Goal: Task Accomplishment & Management: Complete application form

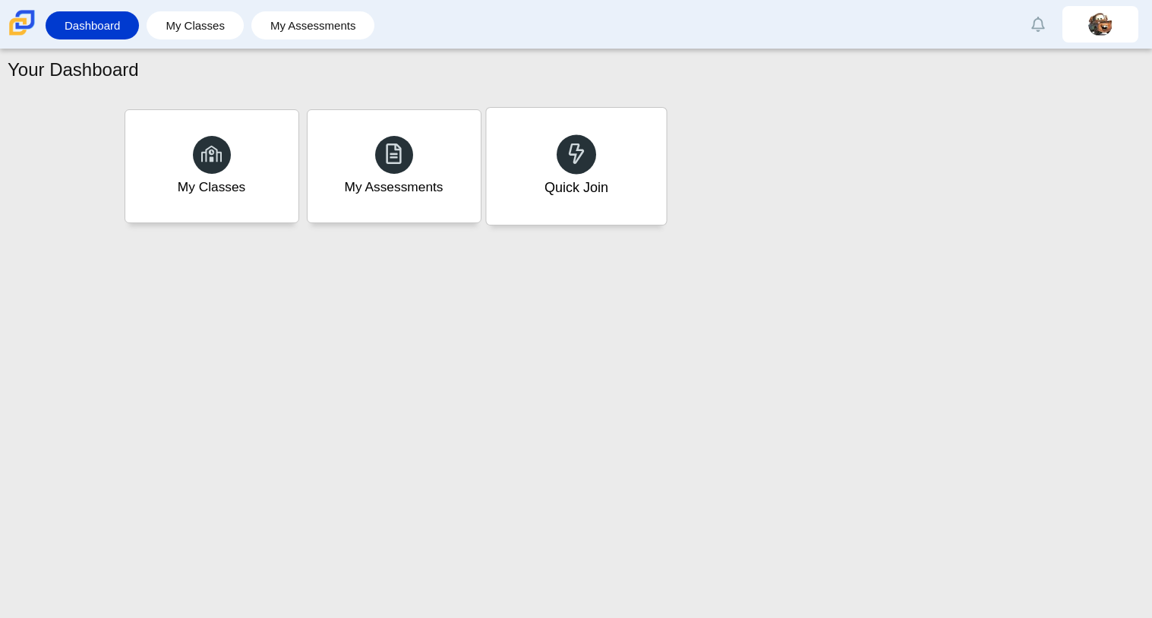
click at [575, 188] on div "Quick Join" at bounding box center [576, 188] width 64 height 20
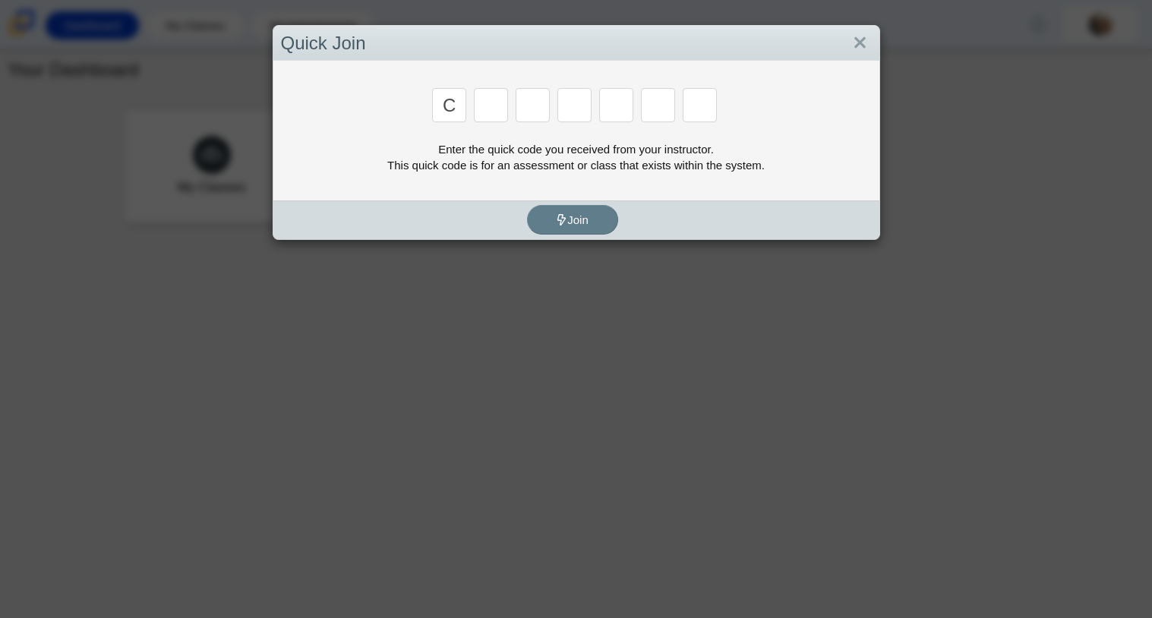
type input "C"
type input "x"
type input "h"
type input "9"
type input "m"
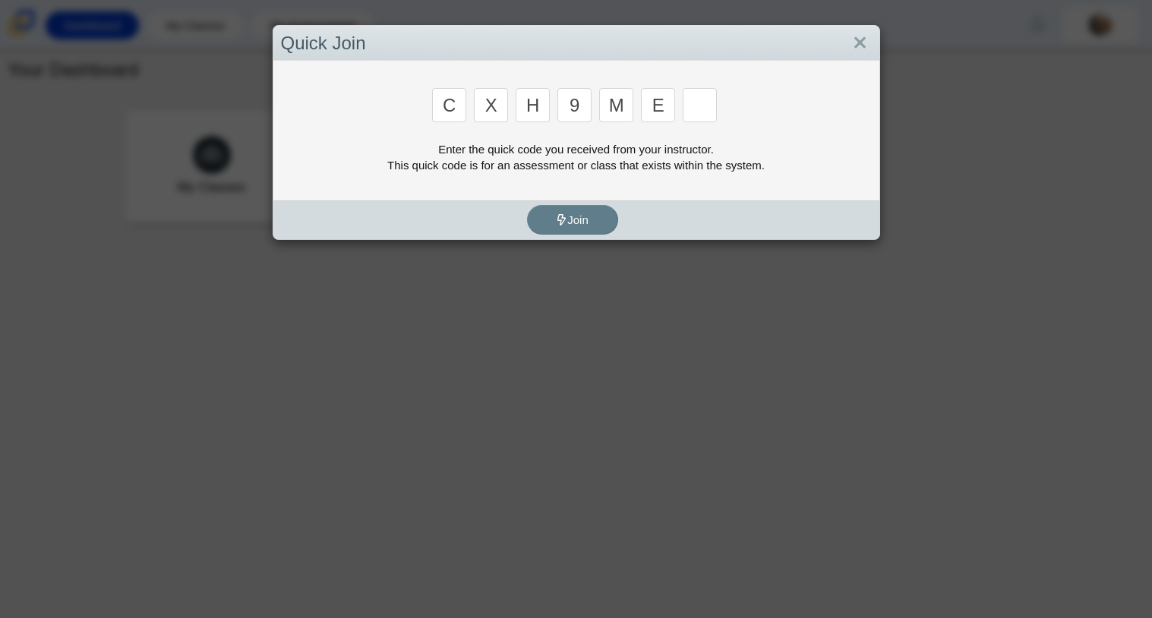
type input "e"
type input "2"
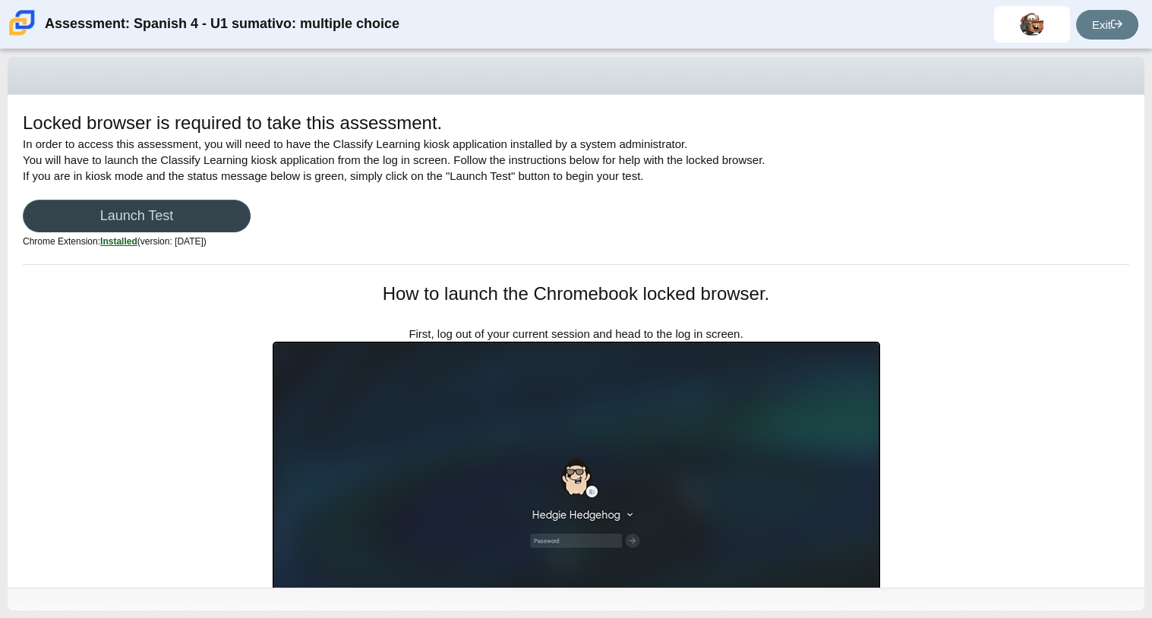
click at [212, 227] on link "Launch Test" at bounding box center [137, 216] width 228 height 33
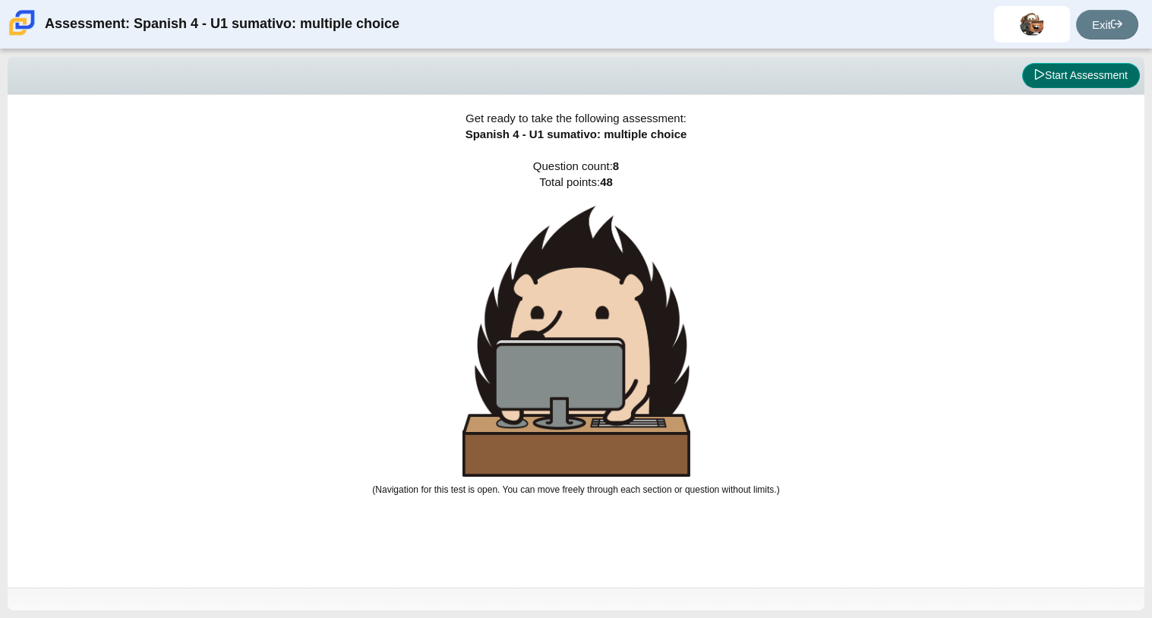
click at [1086, 85] on button "Start Assessment" at bounding box center [1081, 76] width 118 height 26
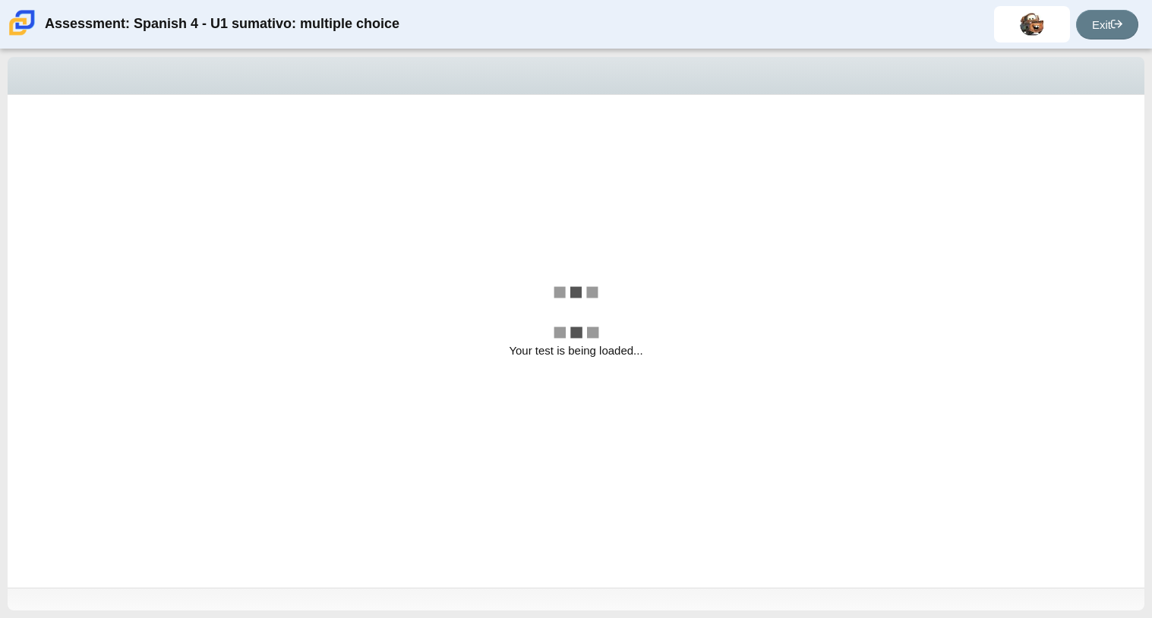
select select "a41de488-02ac-4dd5-a09b-0381ab625a77"
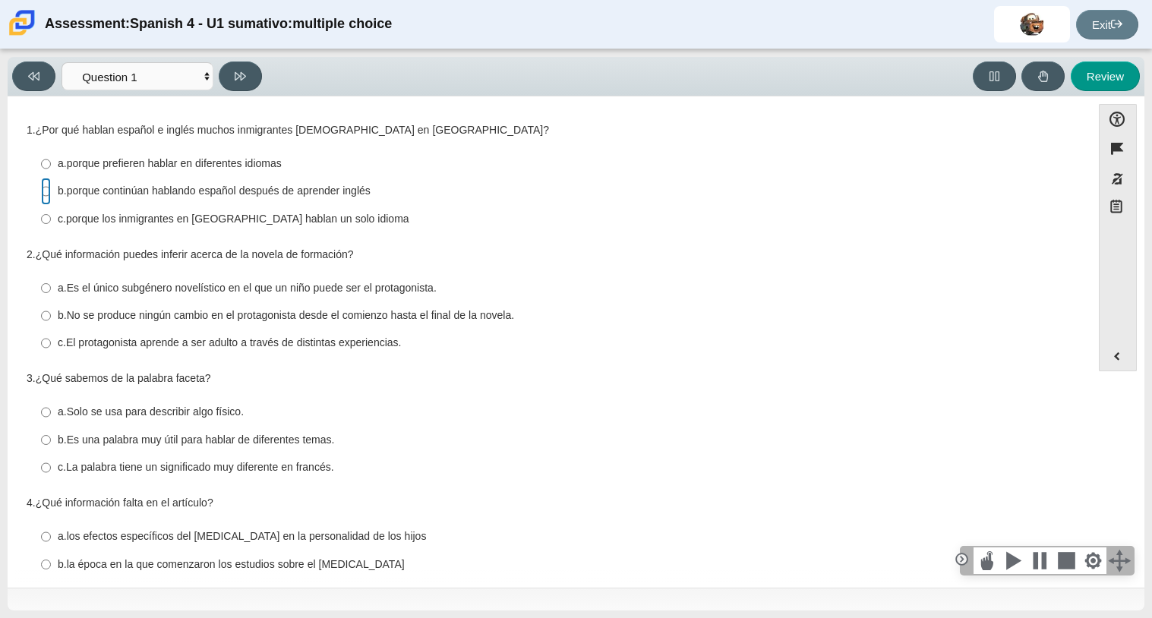
click at [49, 187] on input "b. porque continúan hablando español después de aprender inglés b. porque conti…" at bounding box center [46, 191] width 10 height 27
radio input "true"
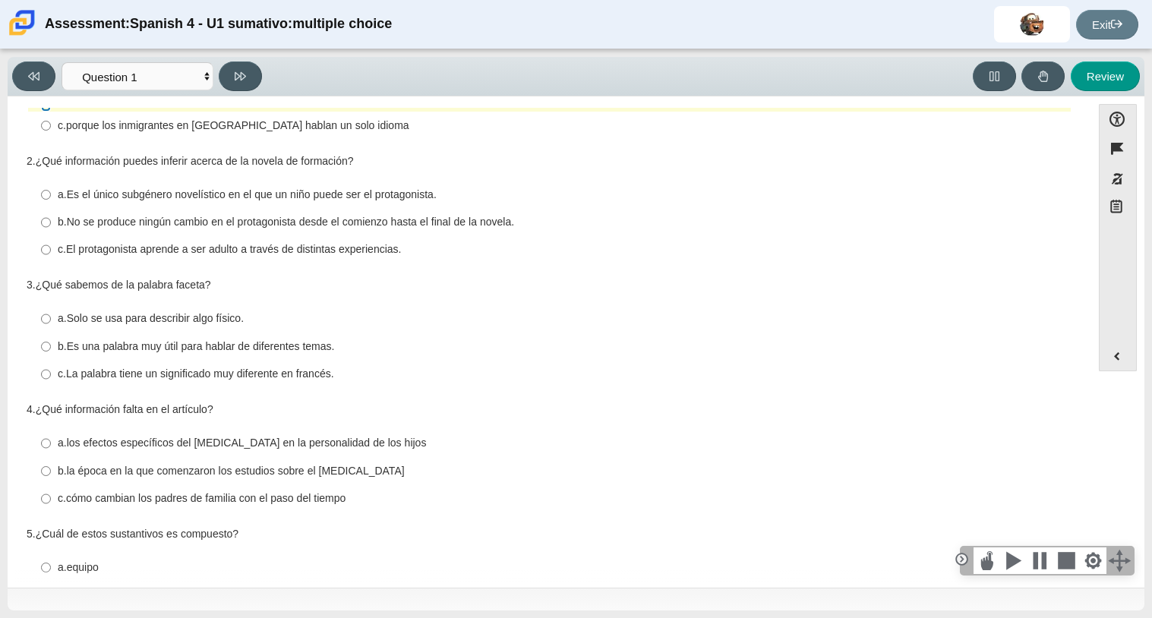
scroll to position [100, 0]
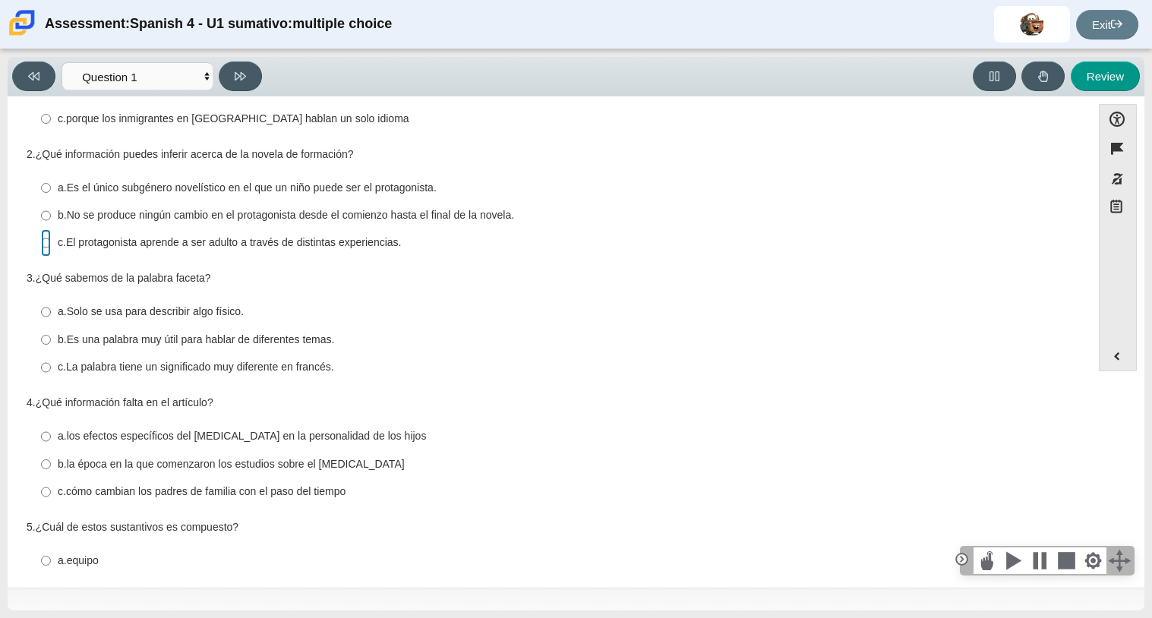
click at [49, 249] on input "c. El protagonista aprende a ser adulto a través de distintas experiencias. c. …" at bounding box center [46, 242] width 10 height 27
radio input "true"
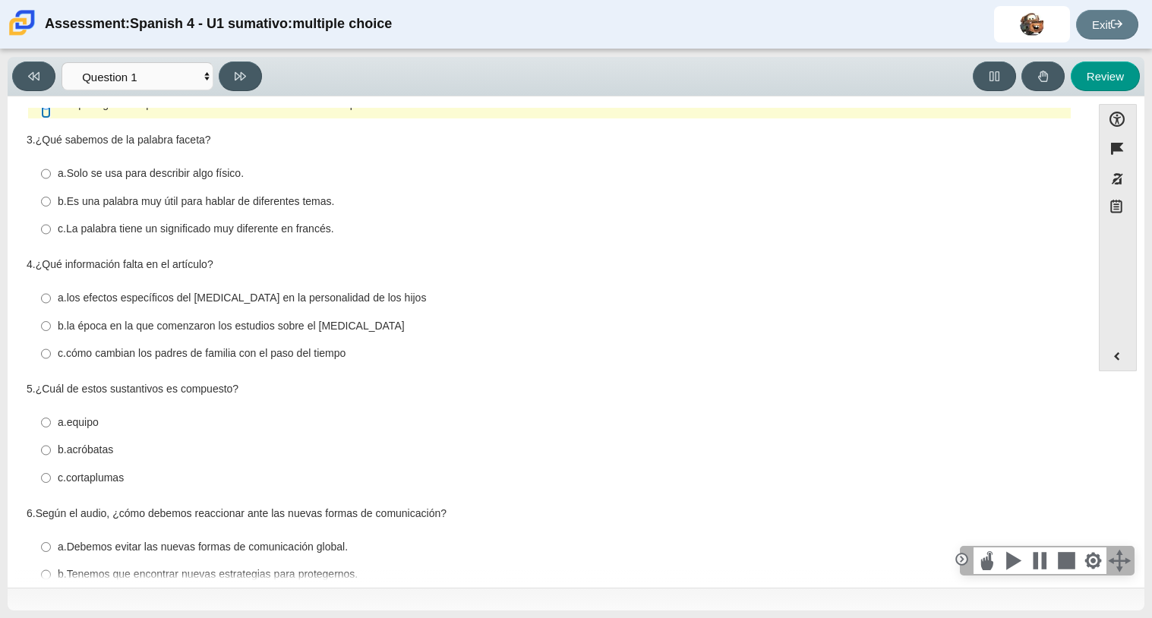
scroll to position [238, 0]
click at [49, 175] on input "a. Solo se usa para describir algo físico. a. Solo se usa para describir algo f…" at bounding box center [46, 174] width 10 height 27
radio input "true"
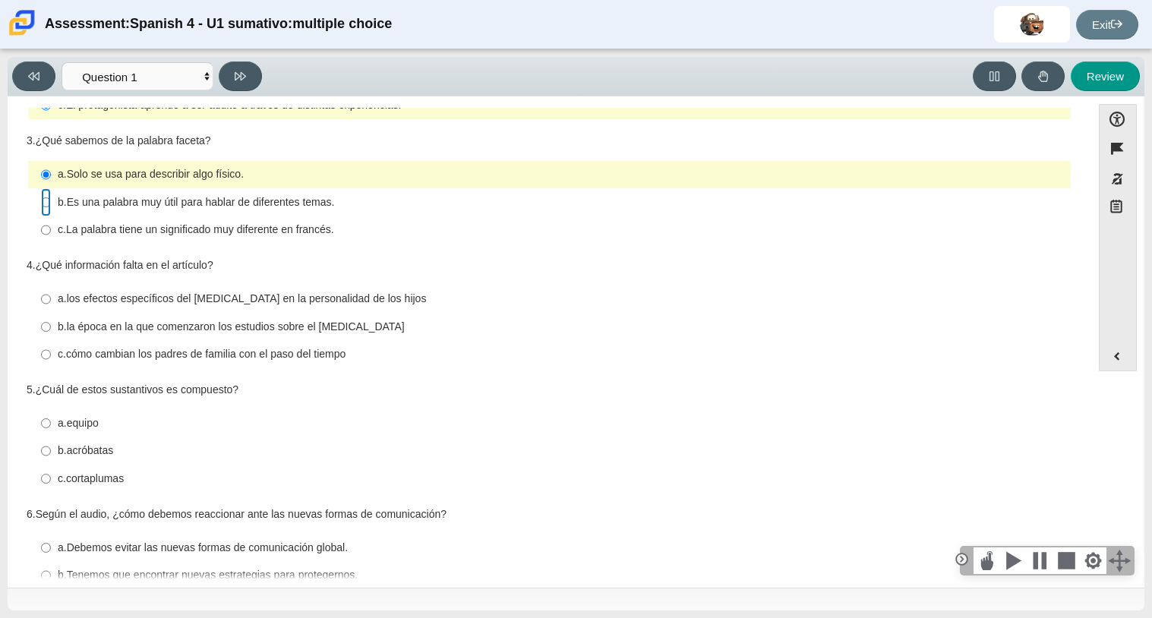
click at [49, 210] on input "b. Es una palabra muy útil para hablar de diferentes temas. b. Es una palabra m…" at bounding box center [46, 201] width 10 height 27
radio input "true"
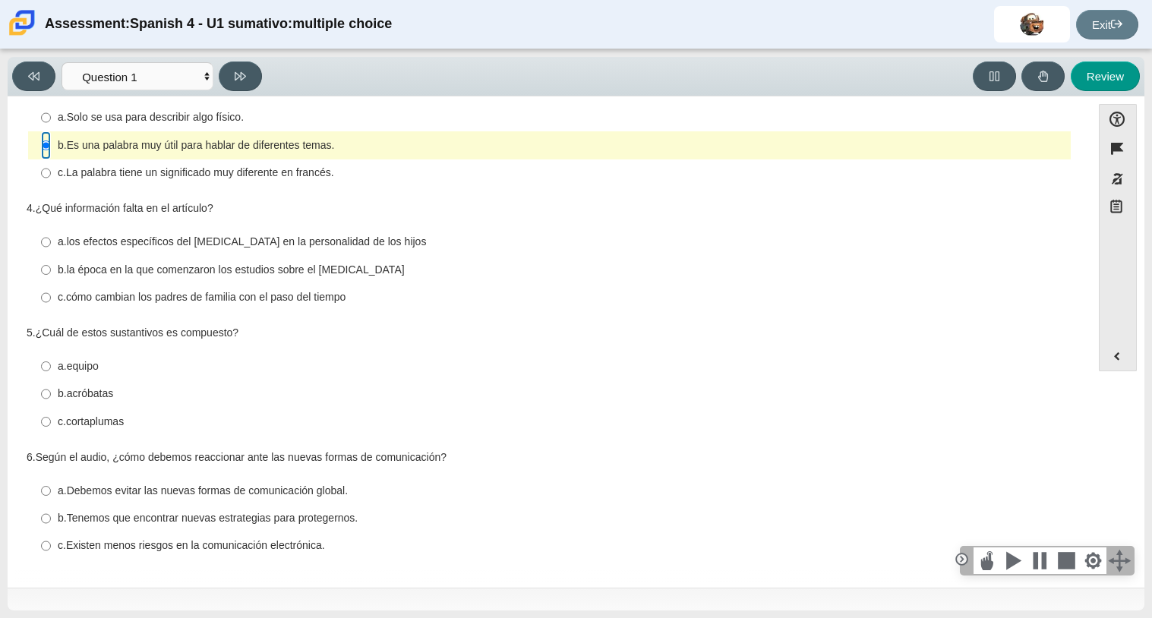
scroll to position [0, 0]
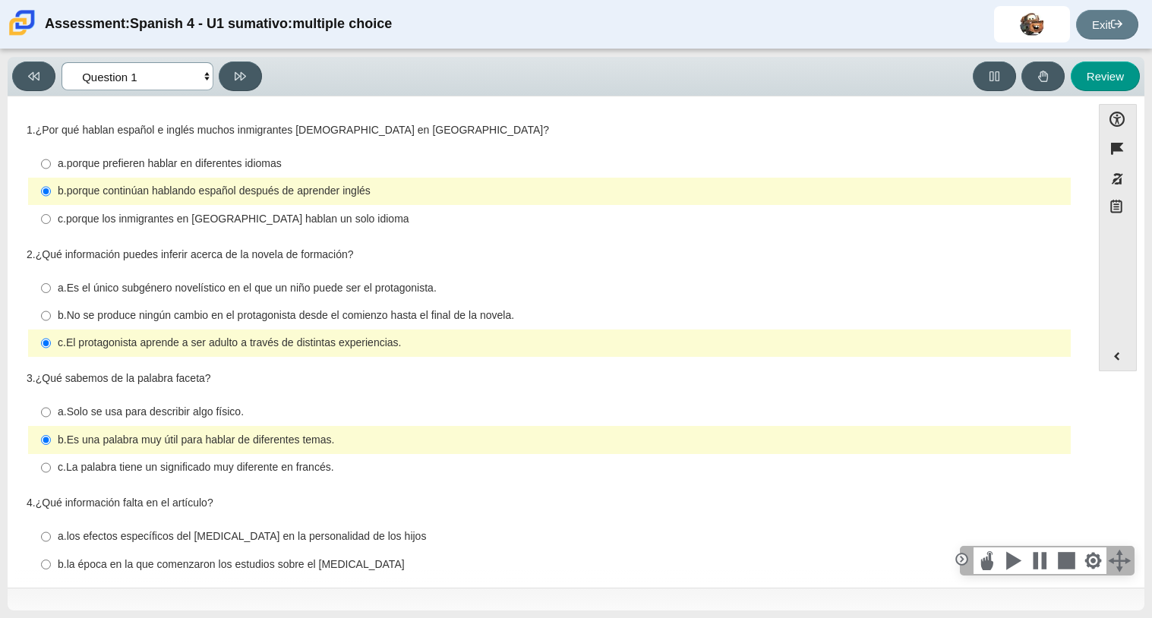
click at [200, 87] on select "Comprensión auditiva Question 1 Question 2 Question 3 Comprensión de lectura Qu…" at bounding box center [138, 76] width 152 height 28
click at [495, 112] on div "Question 1 1. ¿Por qué hablan español e inglés muchos inmigrantes hispanohablan…" at bounding box center [549, 492] width 1069 height 769
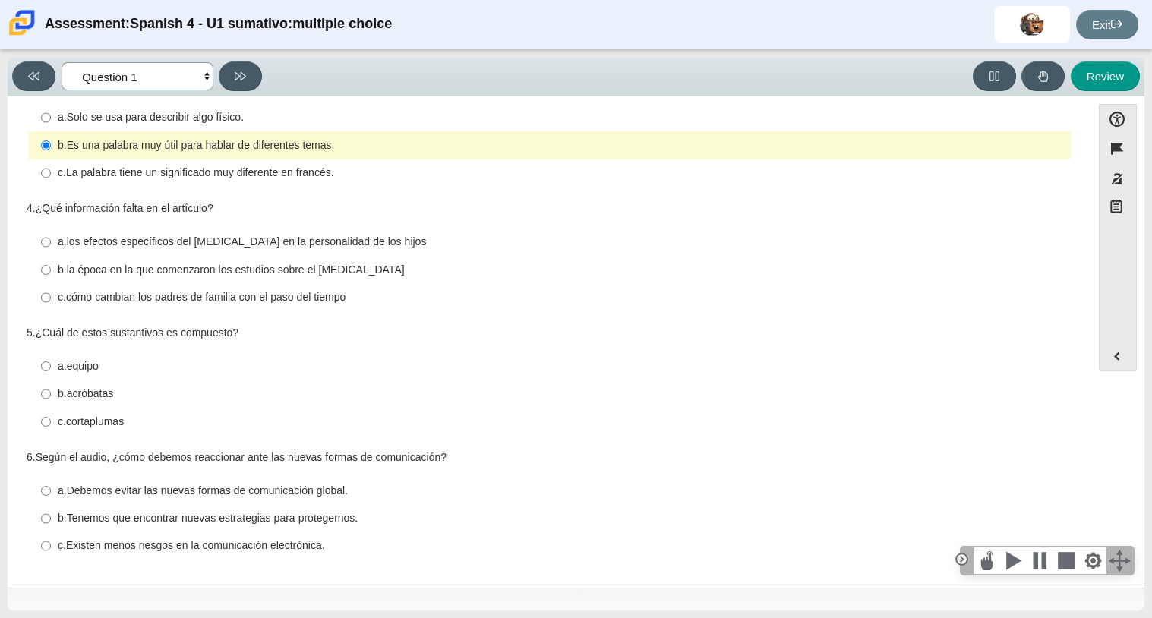
click at [196, 76] on select "Comprensión auditiva Question 1 Question 2 Question 3 Comprensión de lectura Qu…" at bounding box center [138, 76] width 152 height 28
click at [62, 62] on select "Comprensión auditiva Question 1 Question 2 Question 3 Comprensión de lectura Qu…" at bounding box center [138, 76] width 152 height 28
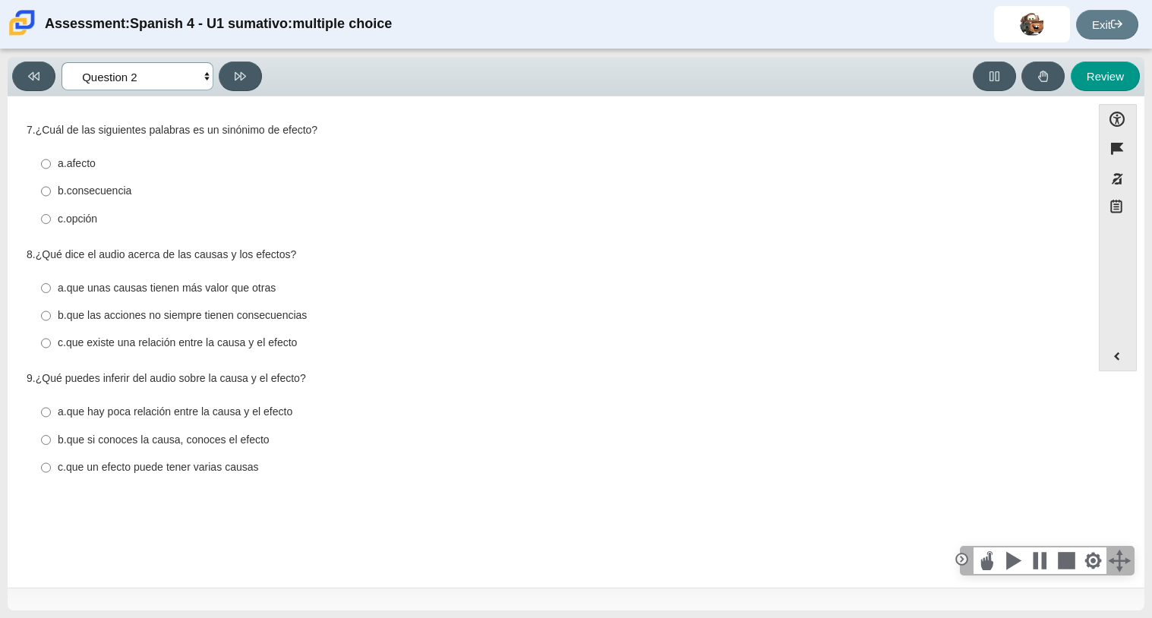
click at [150, 78] on select "Comprensión auditiva Question 1 Question 2 Question 3 Comprensión de lectura Qu…" at bounding box center [138, 76] width 152 height 28
select select "a41de488-02ac-4dd5-a09b-0381ab625a77"
click at [62, 62] on select "Comprensión auditiva Question 1 Question 2 Question 3 Comprensión de lectura Qu…" at bounding box center [138, 76] width 152 height 28
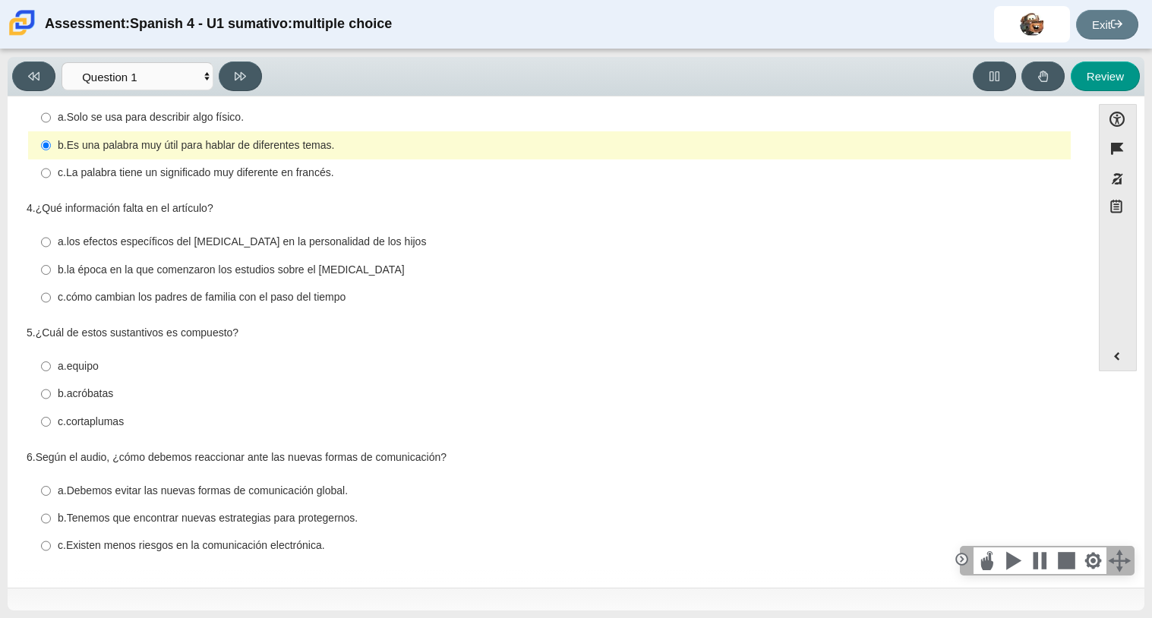
scroll to position [0, 0]
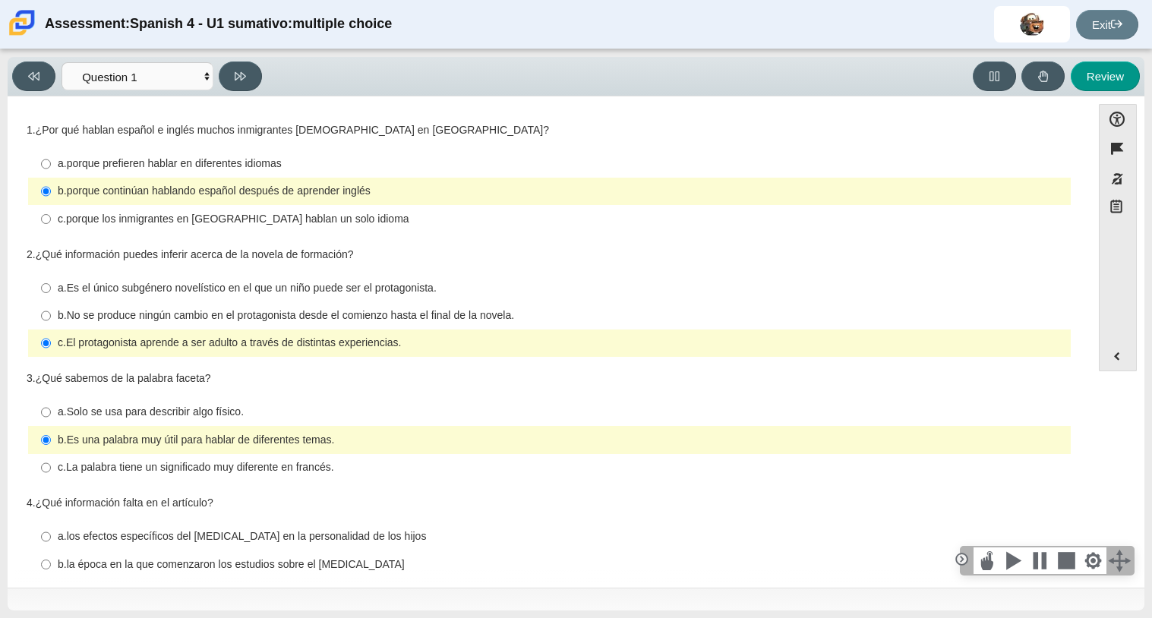
click at [264, 224] on thspan "porque los inmigrantes en Estados Unidos hablan un solo idioma" at bounding box center [237, 219] width 343 height 14
click at [51, 224] on input "c. porque los inmigrantes en Estados Unidos hablan un solo idioma c. porque los…" at bounding box center [46, 218] width 10 height 27
radio input "true"
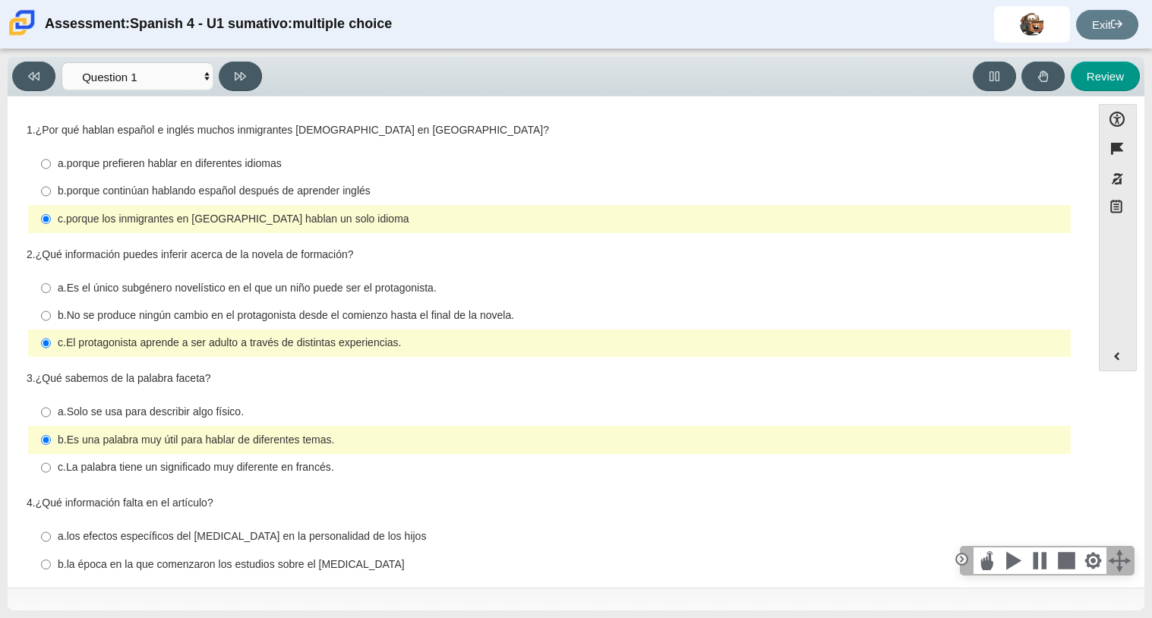
click at [315, 204] on label "b. porque continúan hablando español después de aprender inglés b. porque conti…" at bounding box center [550, 191] width 1041 height 27
click at [51, 204] on input "b. porque continúan hablando español después de aprender inglés b. porque conti…" at bounding box center [46, 191] width 10 height 27
radio input "true"
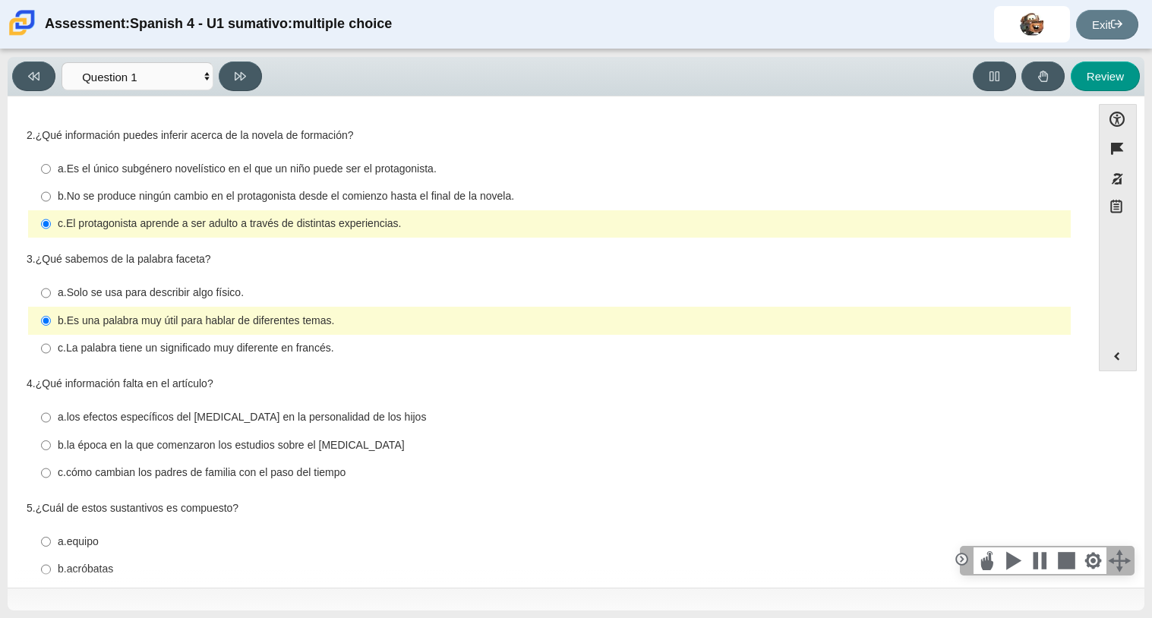
scroll to position [119, 0]
click at [163, 351] on thspan "La palabra tiene un significado muy diferente en francés." at bounding box center [200, 349] width 268 height 14
click at [51, 351] on input "c. La palabra tiene un significado muy diferente en francés. c. La palabra tien…" at bounding box center [46, 349] width 10 height 27
radio input "true"
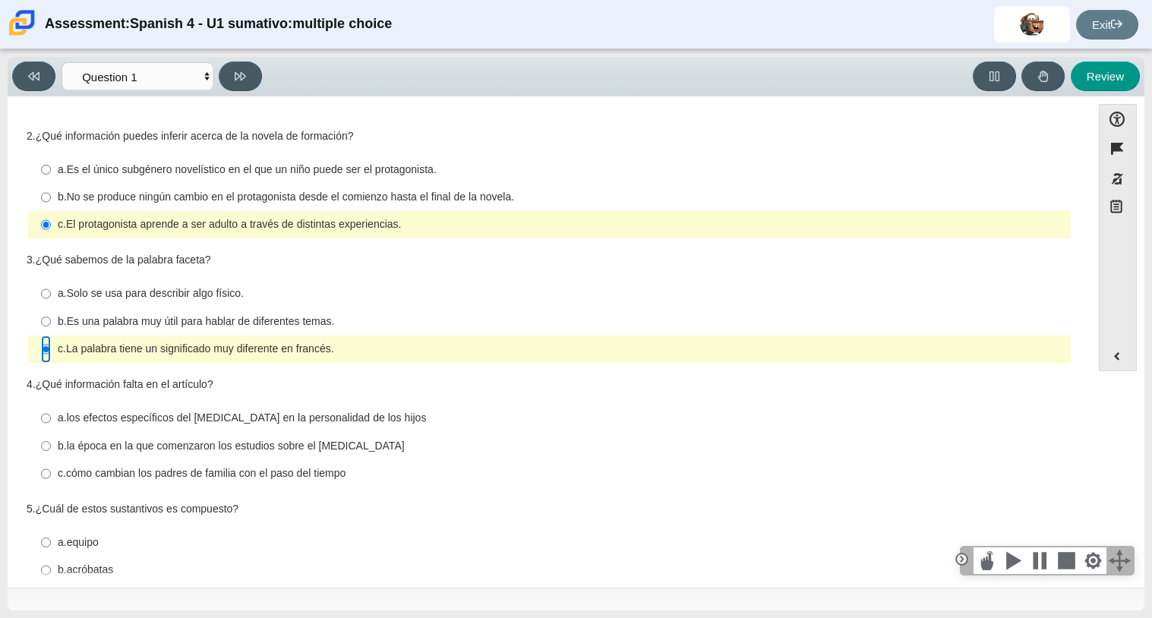
scroll to position [0, 0]
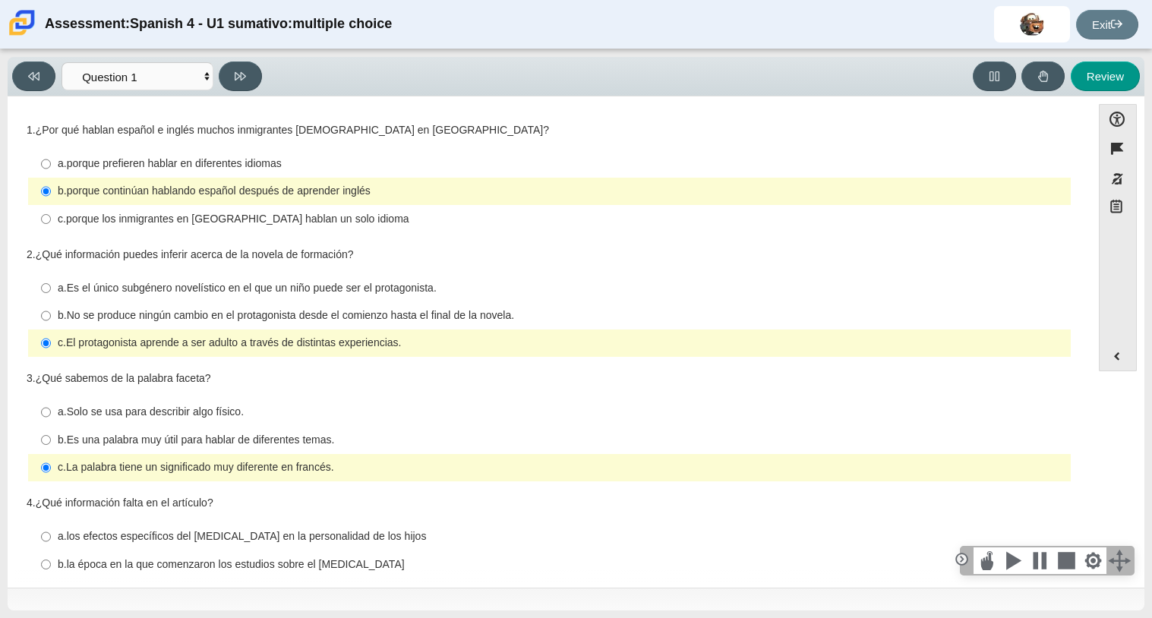
click at [264, 223] on thspan "porque los inmigrantes en Estados Unidos hablan un solo idioma" at bounding box center [237, 219] width 343 height 14
click at [51, 223] on input "c. porque los inmigrantes en Estados Unidos hablan un solo idioma c. porque los…" at bounding box center [46, 218] width 10 height 27
radio input "true"
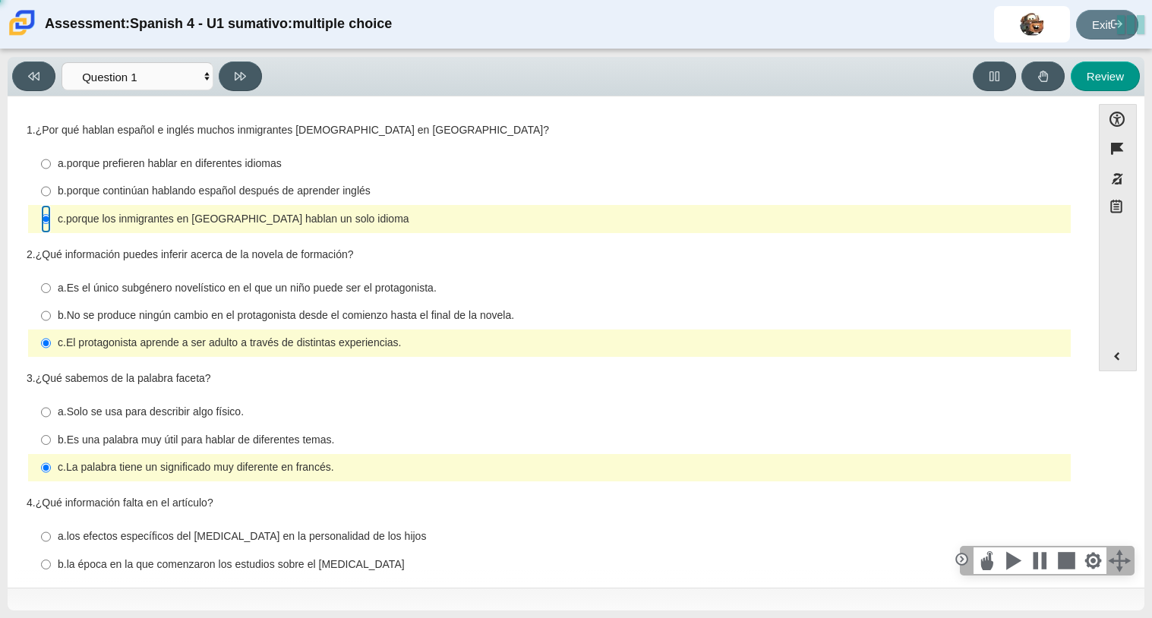
scroll to position [296, 0]
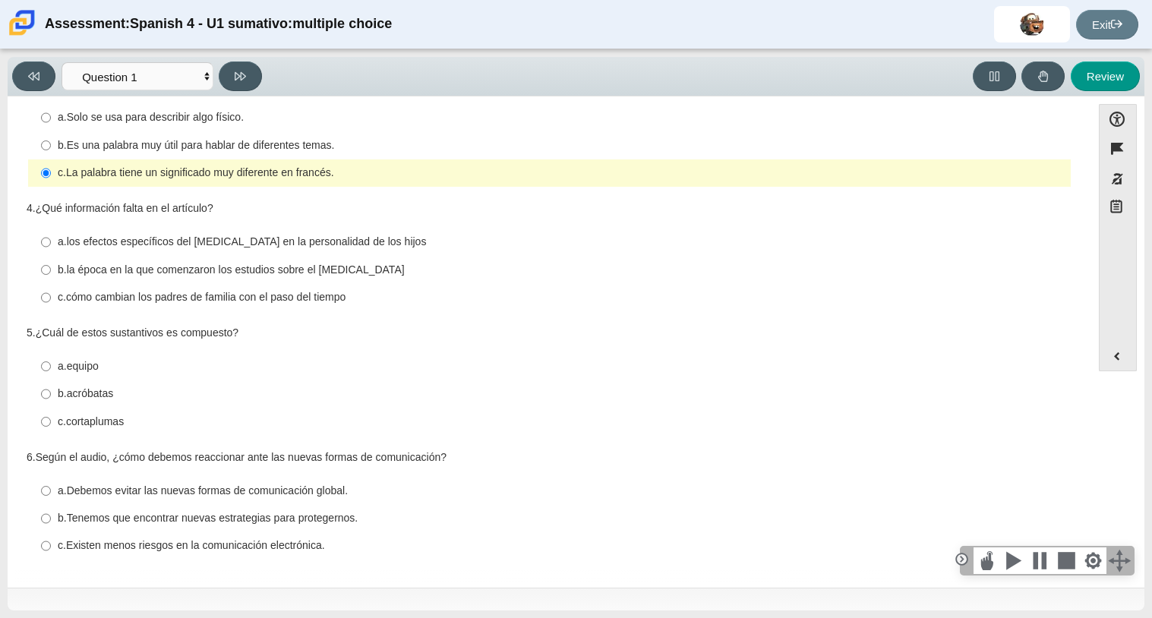
click at [55, 247] on label "a. los efectos específicos del orden de nacimiento en la personalidad de los hi…" at bounding box center [550, 242] width 1041 height 27
click at [51, 247] on input "a. los efectos específicos del orden de nacimiento en la personalidad de los hi…" at bounding box center [46, 242] width 10 height 27
radio input "true"
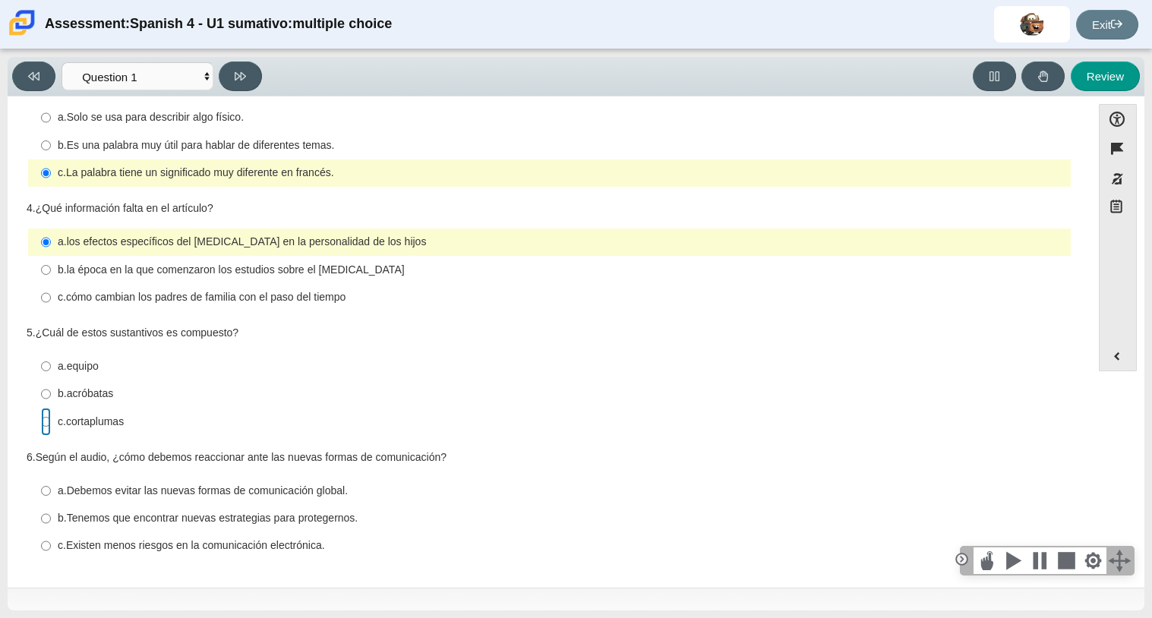
click at [49, 424] on input "c. cortaplumas c. cortaplumas" at bounding box center [46, 421] width 10 height 27
radio input "true"
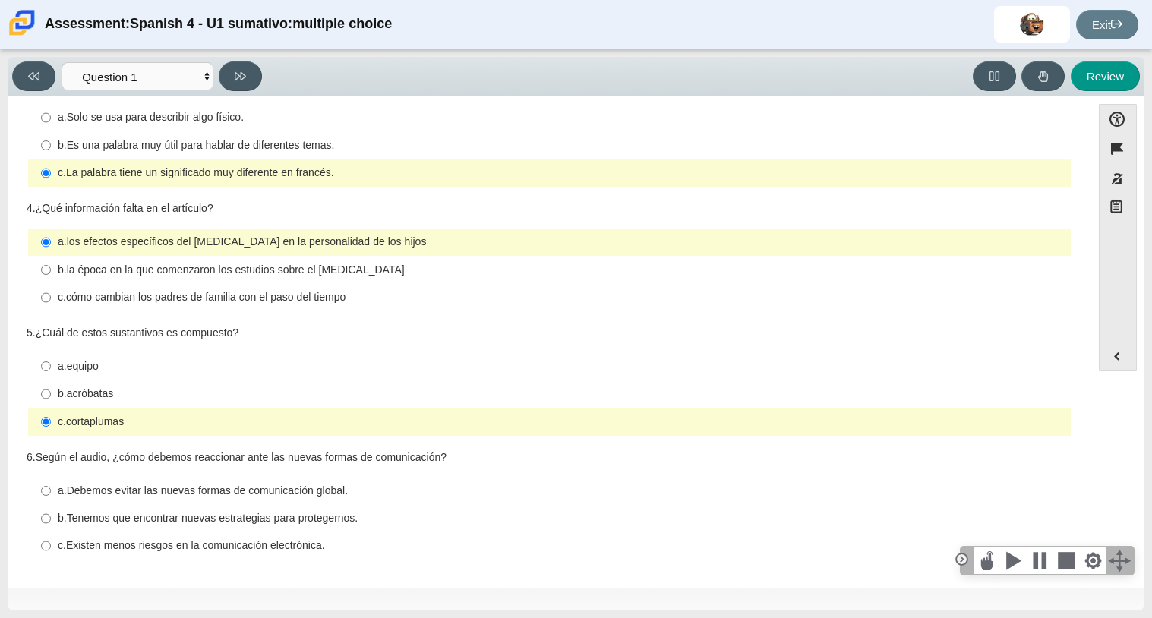
click at [50, 548] on label "c. Existen menos riesgos en la comunicación electrónica. c. Existen menos riesg…" at bounding box center [550, 546] width 1041 height 27
click at [50, 548] on input "c. Existen menos riesgos en la comunicación electrónica. c. Existen menos riesg…" at bounding box center [46, 546] width 10 height 27
radio input "true"
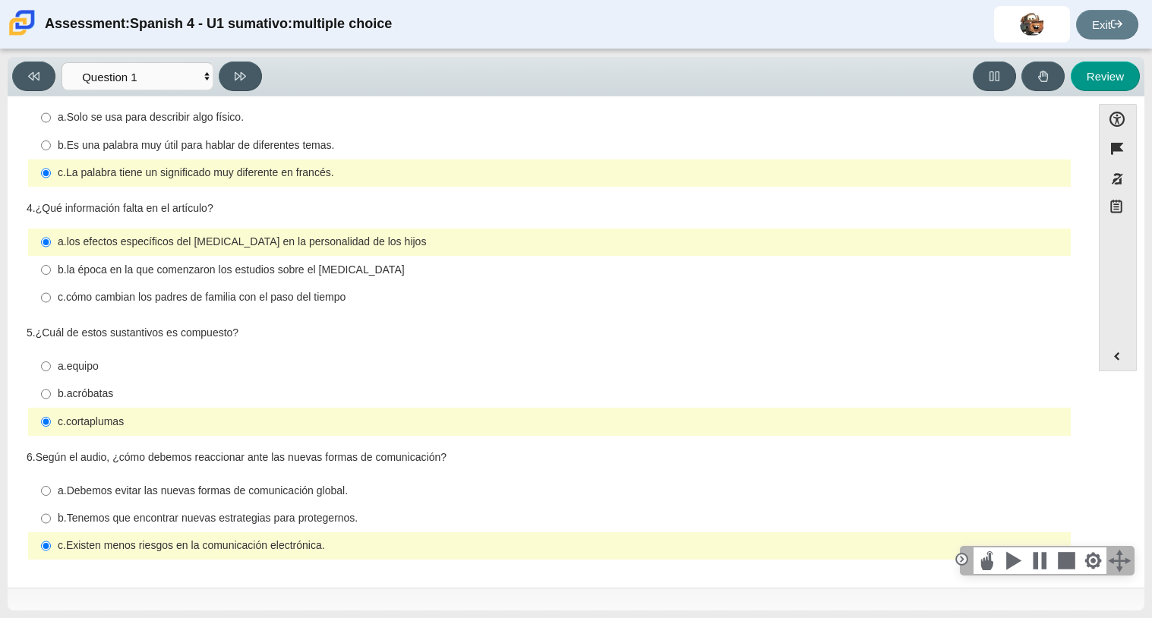
click at [259, 520] on thspan "Tenemos que encontrar nuevas estrategias para protegernos." at bounding box center [213, 518] width 292 height 14
click at [51, 520] on input "b. Tenemos que encontrar nuevas estrategias para protegernos. b. Tenemos que en…" at bounding box center [46, 518] width 10 height 27
radio input "true"
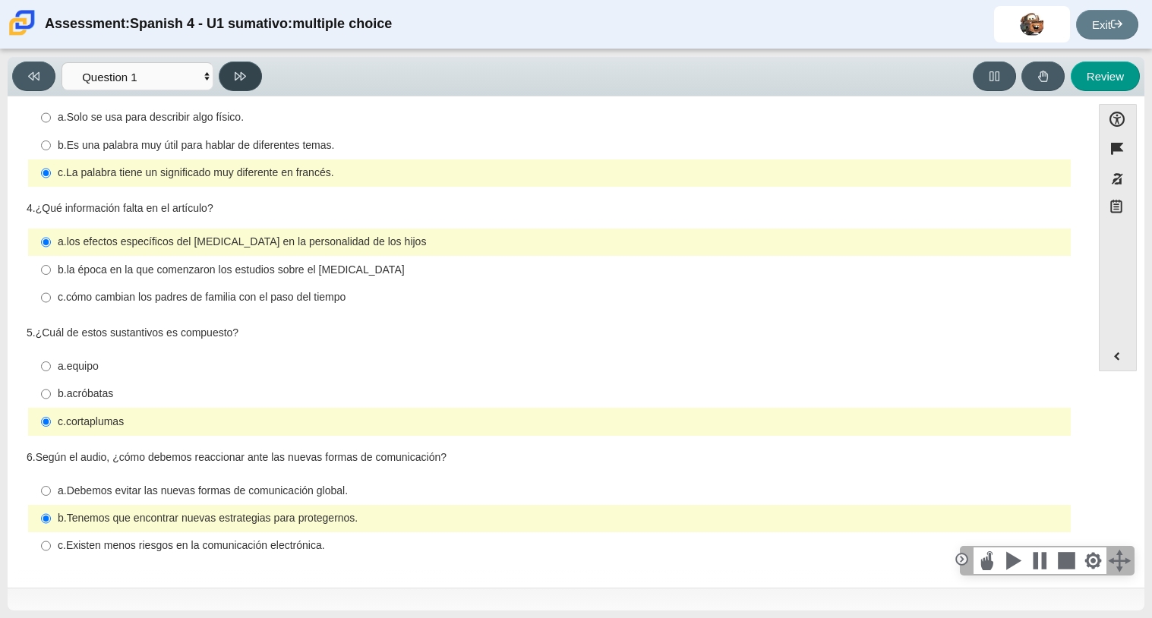
click at [230, 68] on button at bounding box center [240, 77] width 43 height 30
select select "f076714a-6747-478e-936f-d582d2f603d1"
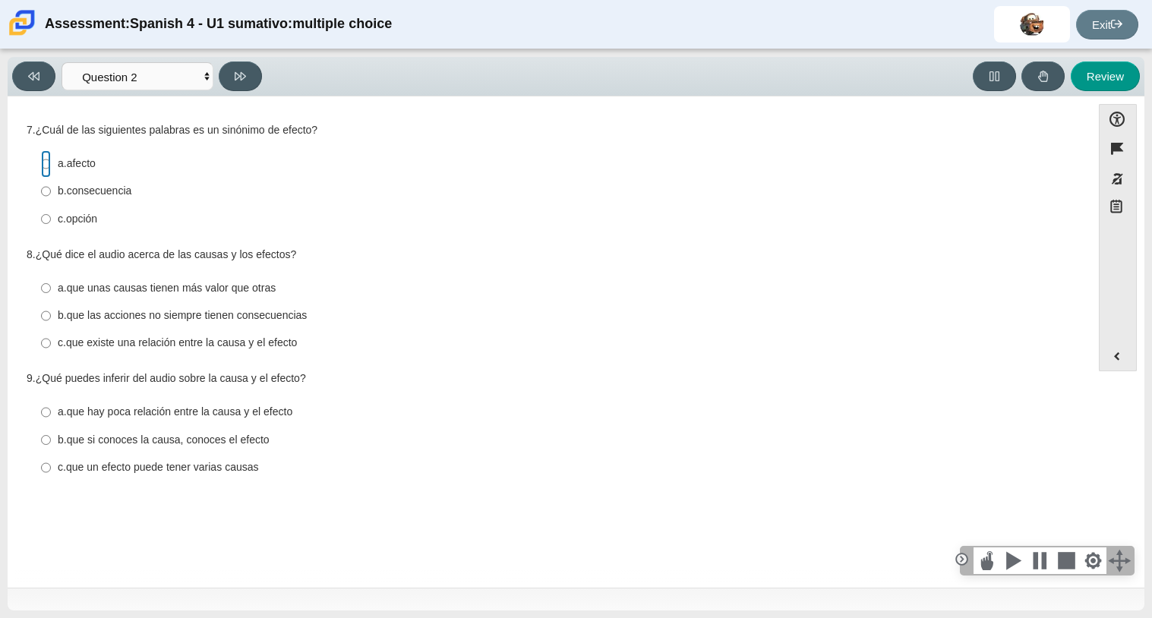
click at [49, 165] on input "a. afecto a. afecto" at bounding box center [46, 163] width 10 height 27
radio input "true"
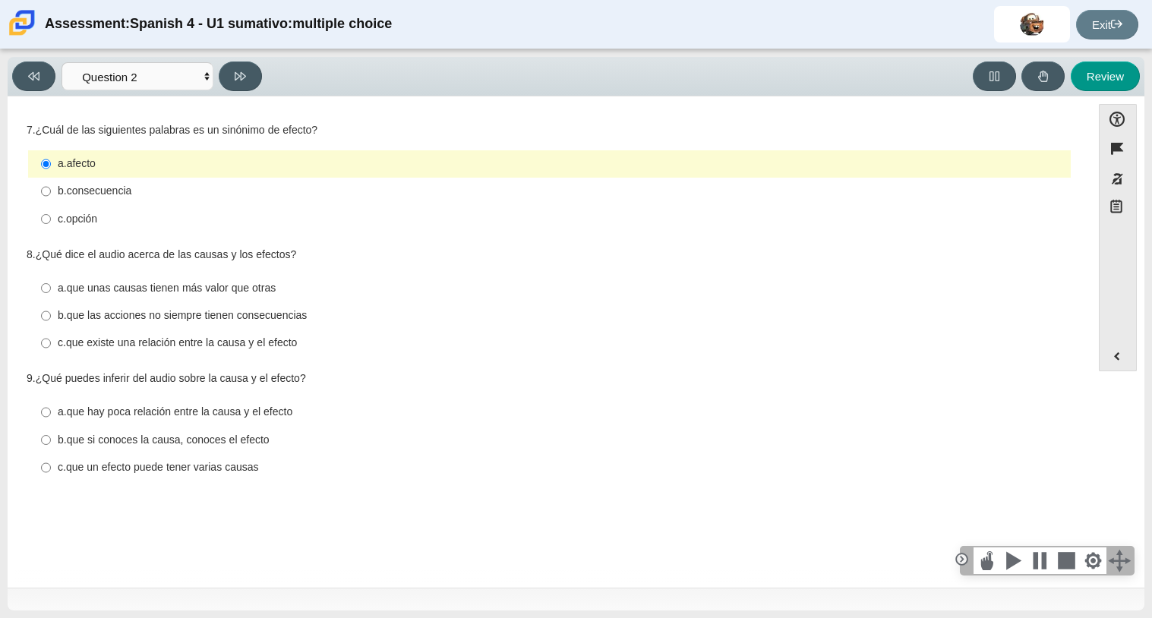
click at [40, 311] on label "b. que las acciones no siempre tienen consecuencias b. que las acciones no siem…" at bounding box center [550, 315] width 1041 height 27
click at [41, 311] on input "b. que las acciones no siempre tienen consecuencias b. que las acciones no siem…" at bounding box center [46, 315] width 10 height 27
radio input "true"
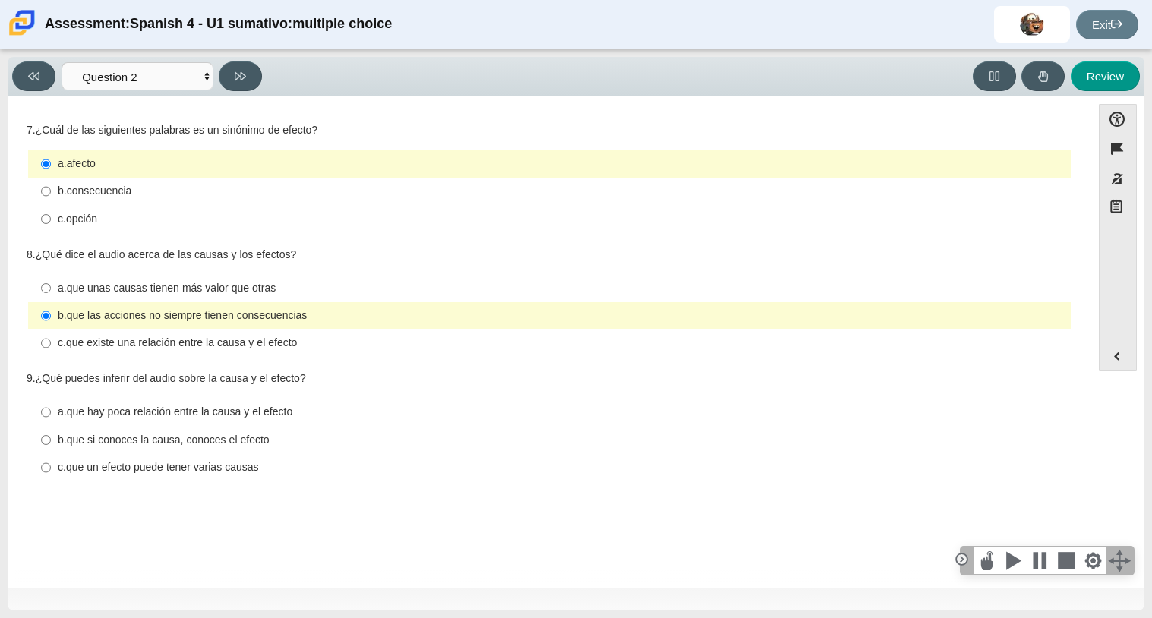
click at [53, 469] on label "c. que un efecto puede tener varias causas c. que un efecto puede tener varias …" at bounding box center [550, 467] width 1041 height 27
click at [51, 469] on input "c. que un efecto puede tener varias causas c. que un efecto puede tener varias …" at bounding box center [46, 467] width 10 height 27
radio input "true"
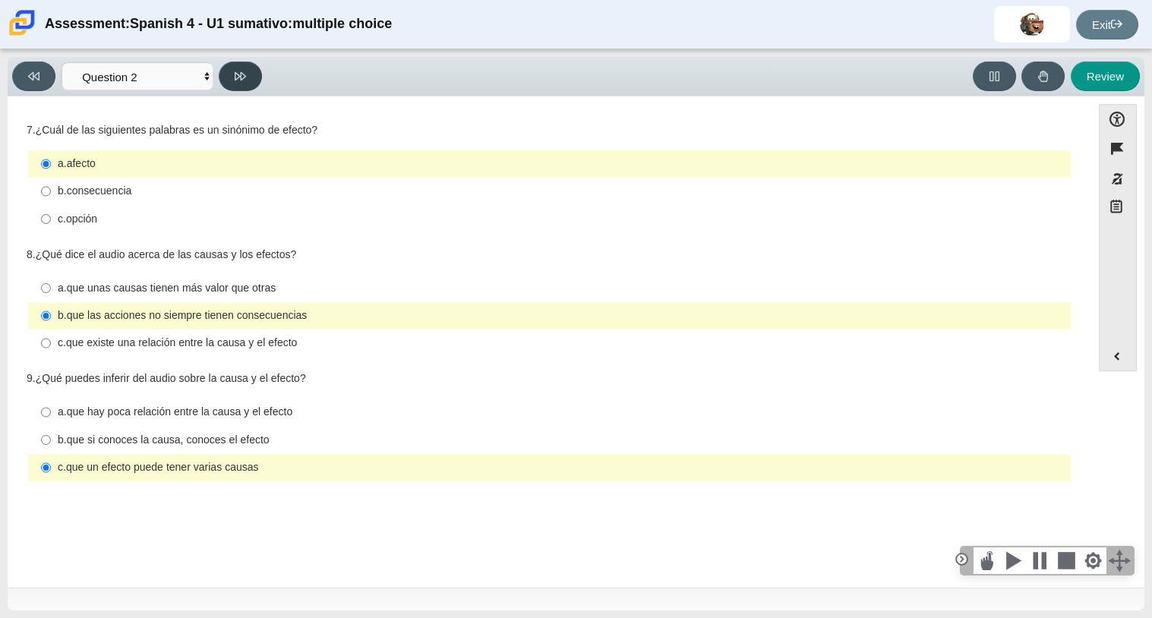
click at [230, 84] on button at bounding box center [240, 77] width 43 height 30
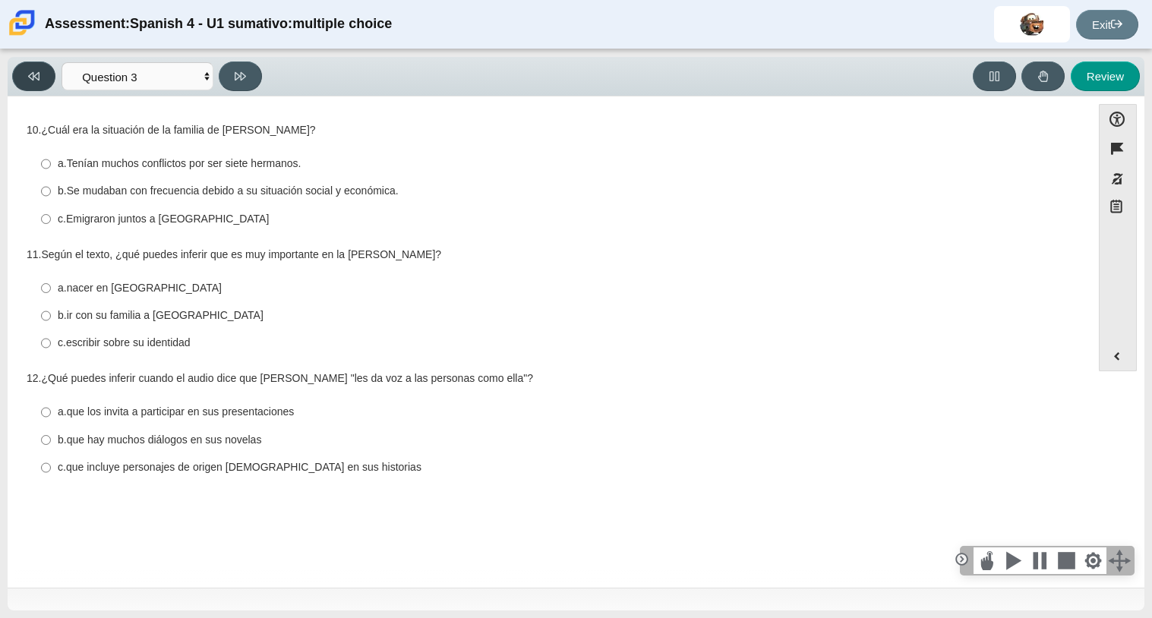
click at [33, 81] on icon at bounding box center [33, 76] width 11 height 11
select select "f076714a-6747-478e-936f-d582d2f603d1"
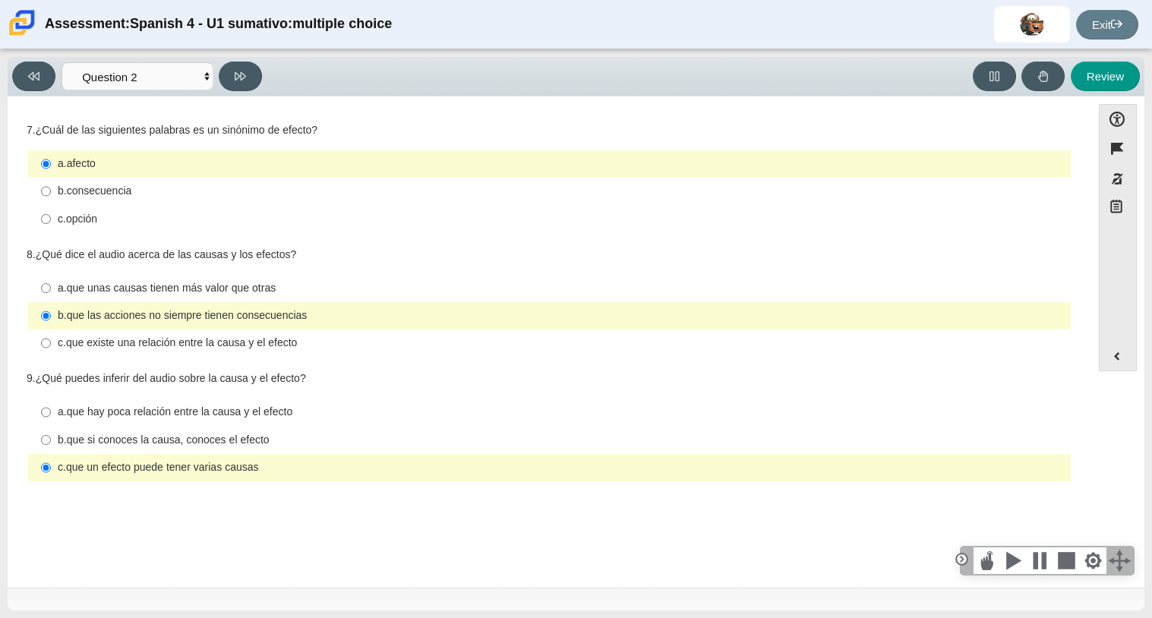
click at [134, 188] on div "b. consecuencia" at bounding box center [561, 191] width 1007 height 15
click at [51, 188] on input "b. consecuencia b. consecuencia" at bounding box center [46, 191] width 10 height 27
radio input "true"
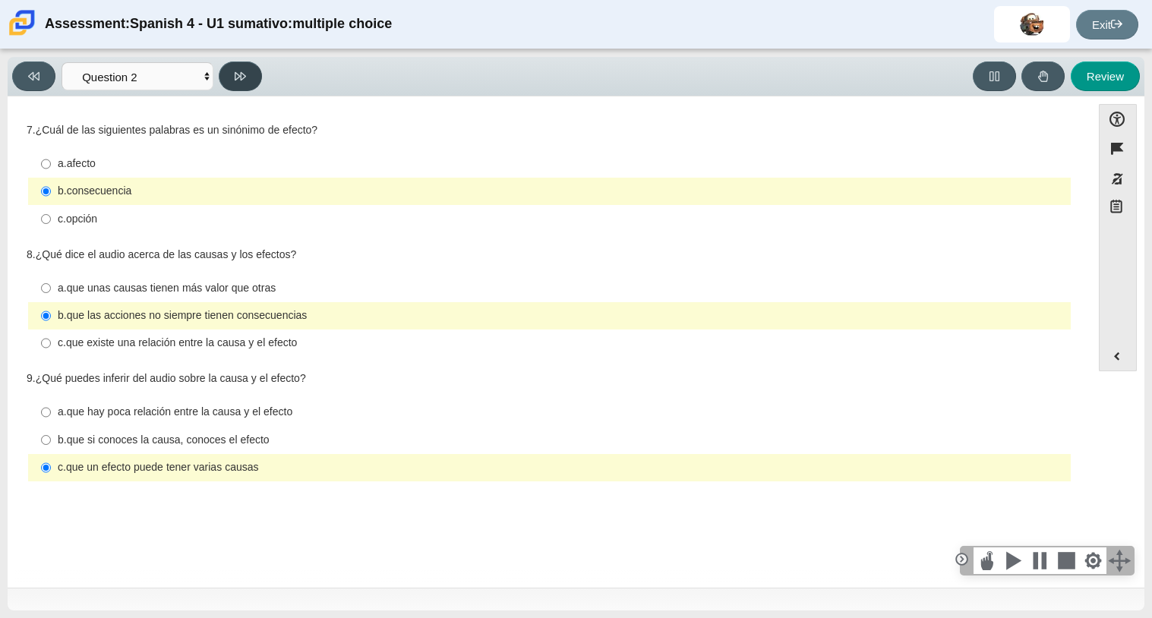
click at [251, 83] on button at bounding box center [240, 77] width 43 height 30
select select "955d698b-f94a-4dc0-b255-03112f50ff9e"
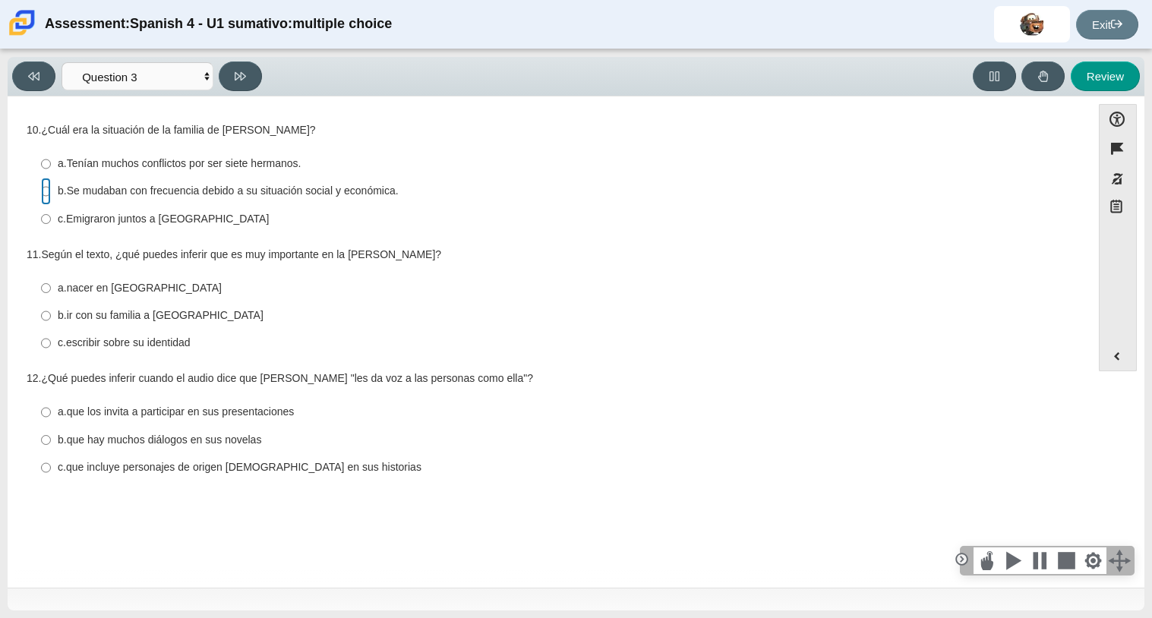
click at [41, 196] on input "b. Se mudaban con frecuencia debido a su situación social y económica. b. Se mu…" at bounding box center [46, 191] width 10 height 27
radio input "true"
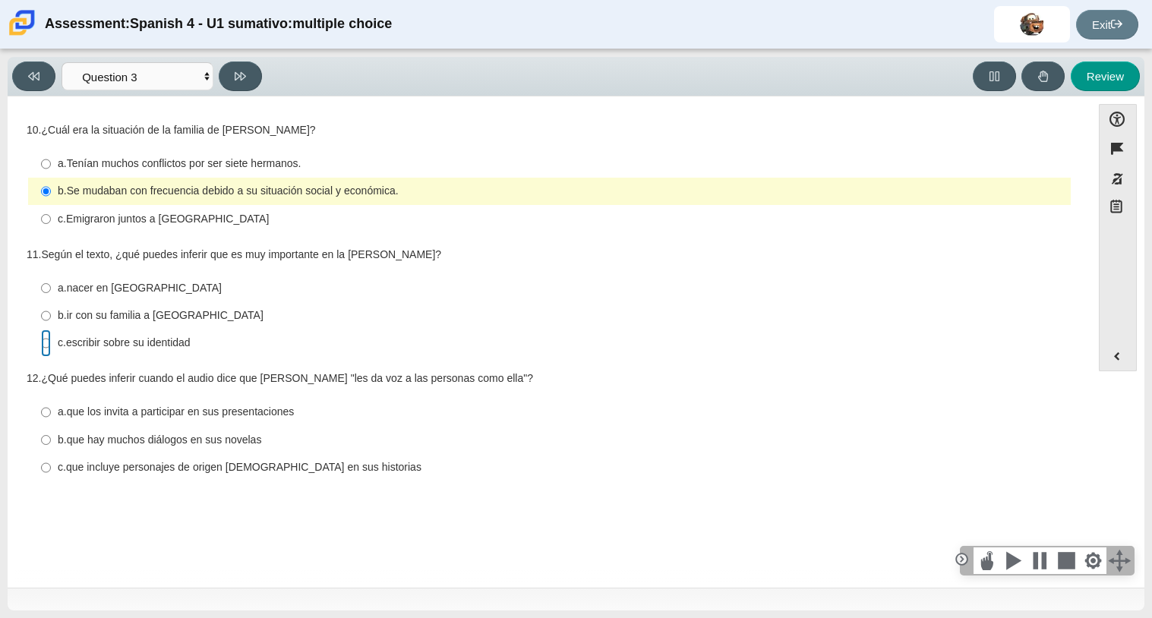
click at [47, 343] on input "c. escribir sobre su identidad c. escribir sobre su identidad" at bounding box center [46, 343] width 10 height 27
radio input "true"
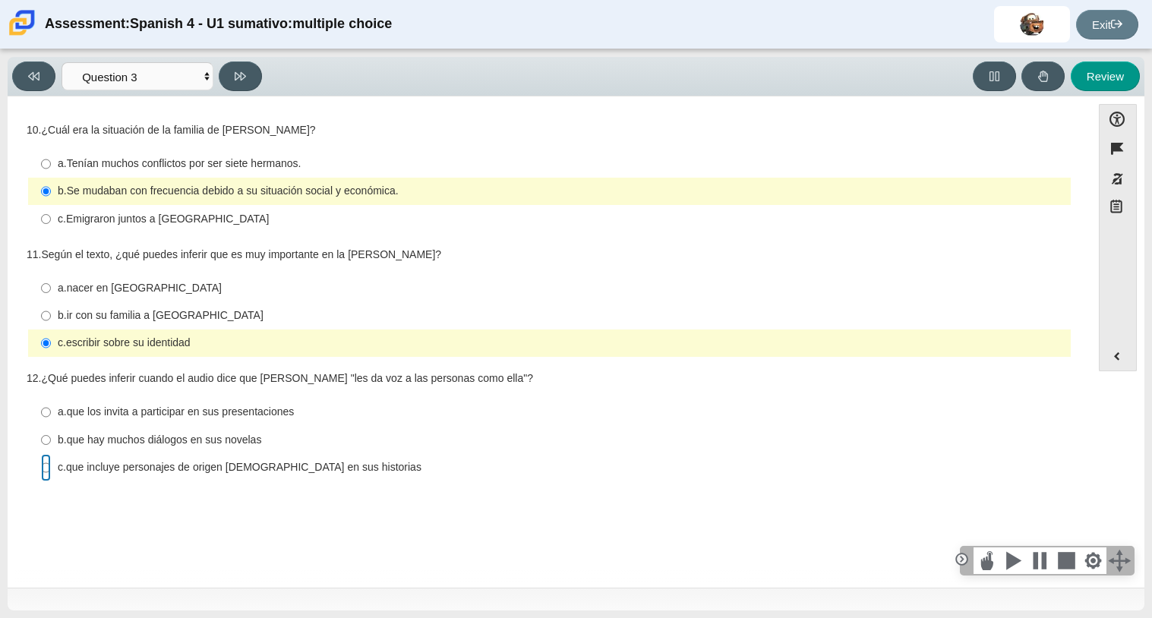
click at [43, 469] on input "c. que incluye personajes de origen mexicano en sus historias c. que incluye pe…" at bounding box center [46, 467] width 10 height 27
radio input "true"
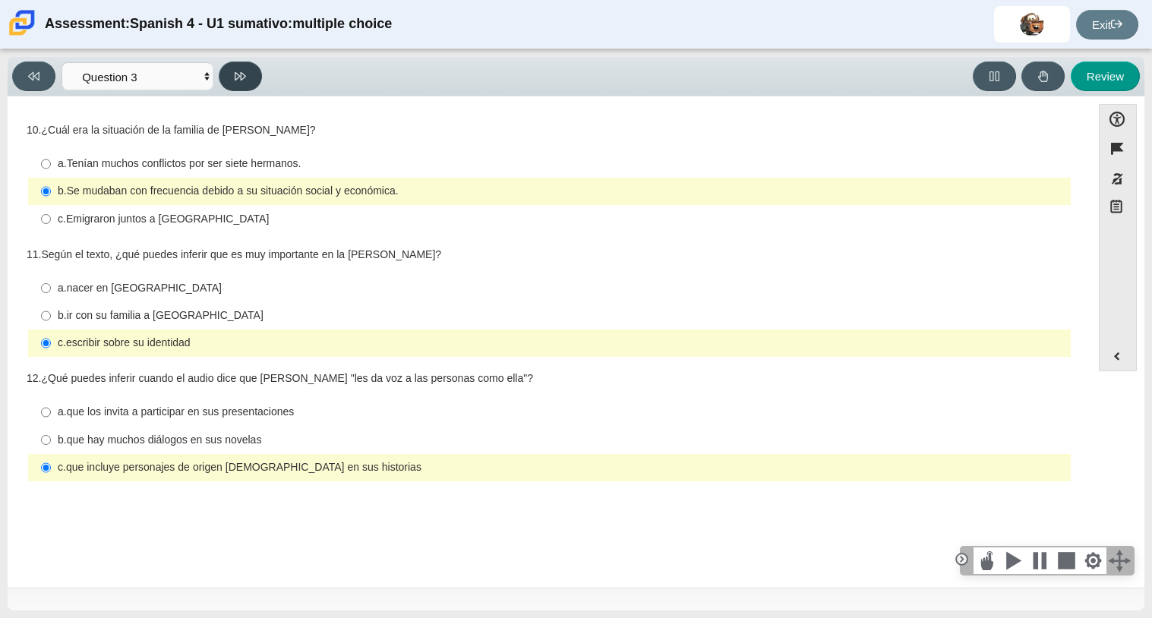
click at [235, 77] on icon at bounding box center [240, 76] width 11 height 8
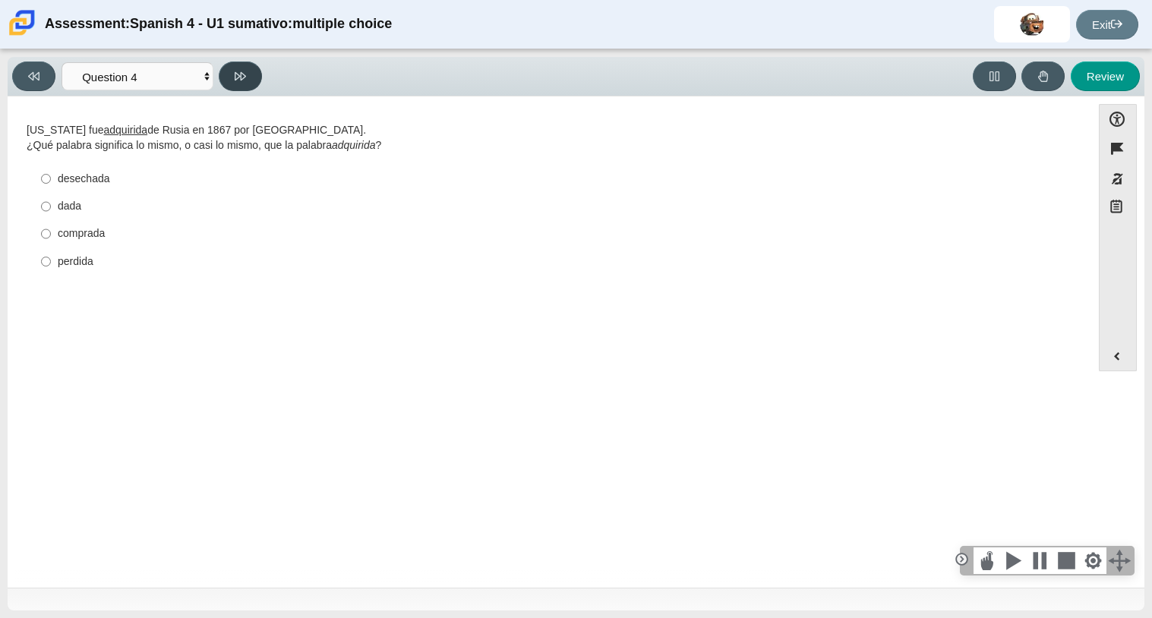
click at [246, 88] on button at bounding box center [240, 77] width 43 height 30
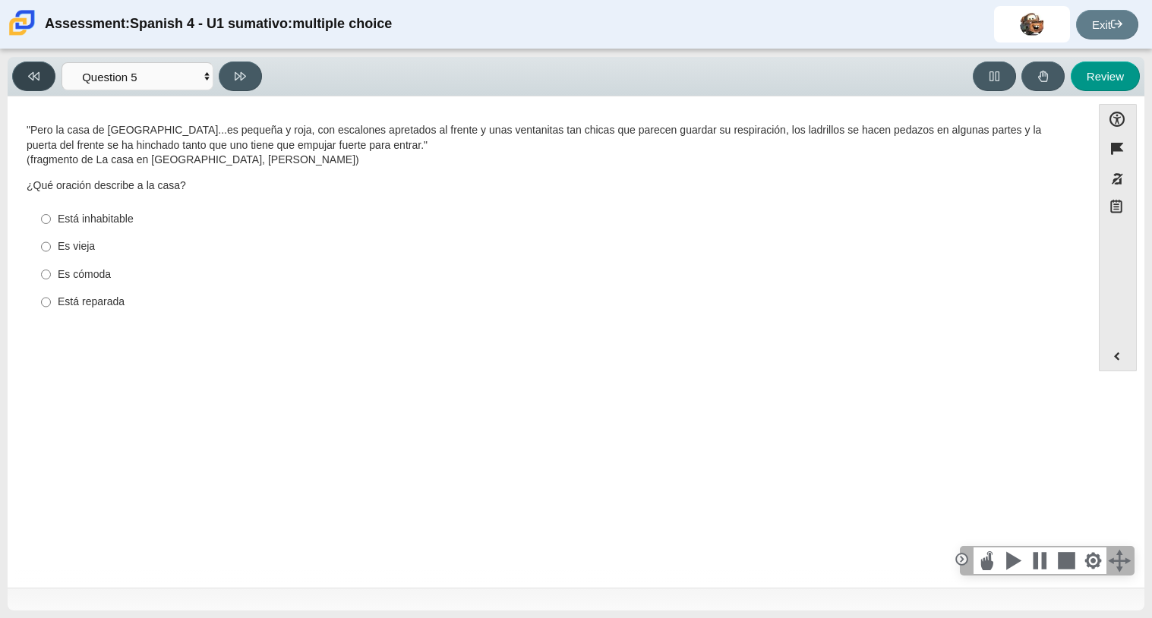
click at [28, 78] on icon at bounding box center [33, 76] width 11 height 11
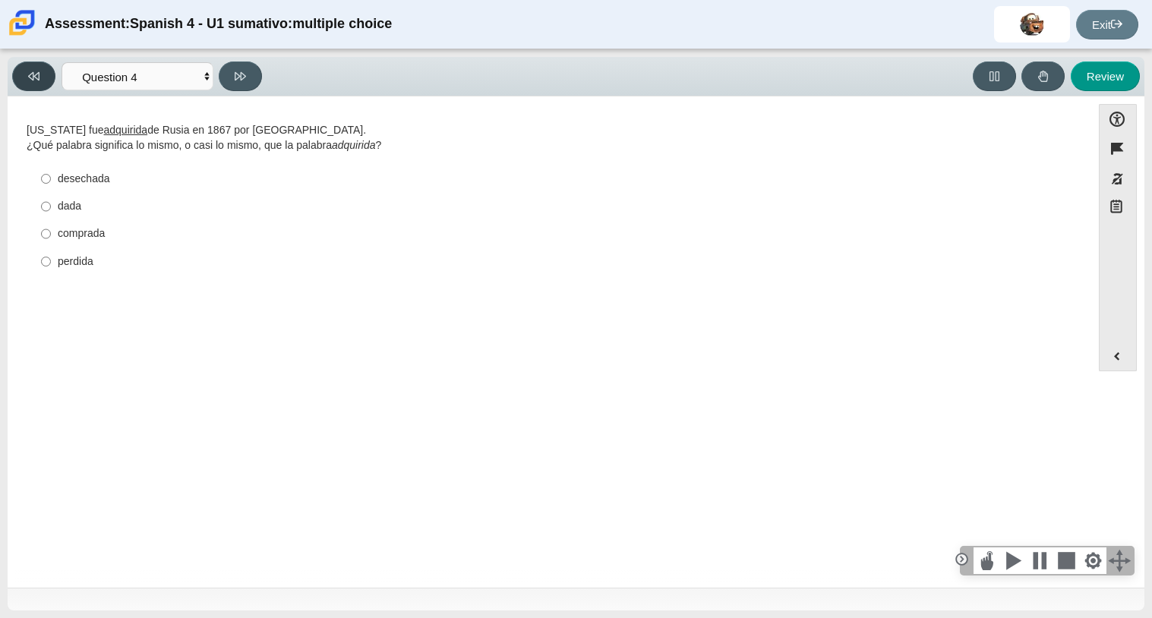
click at [28, 78] on icon at bounding box center [33, 76] width 11 height 11
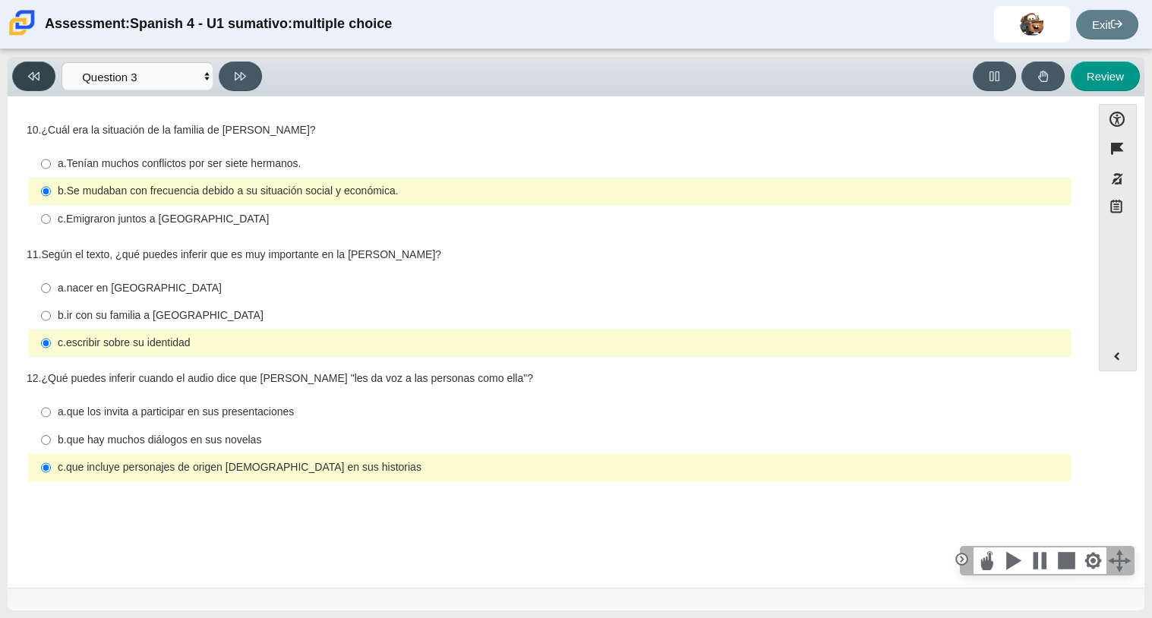
click at [37, 89] on button at bounding box center [33, 77] width 43 height 30
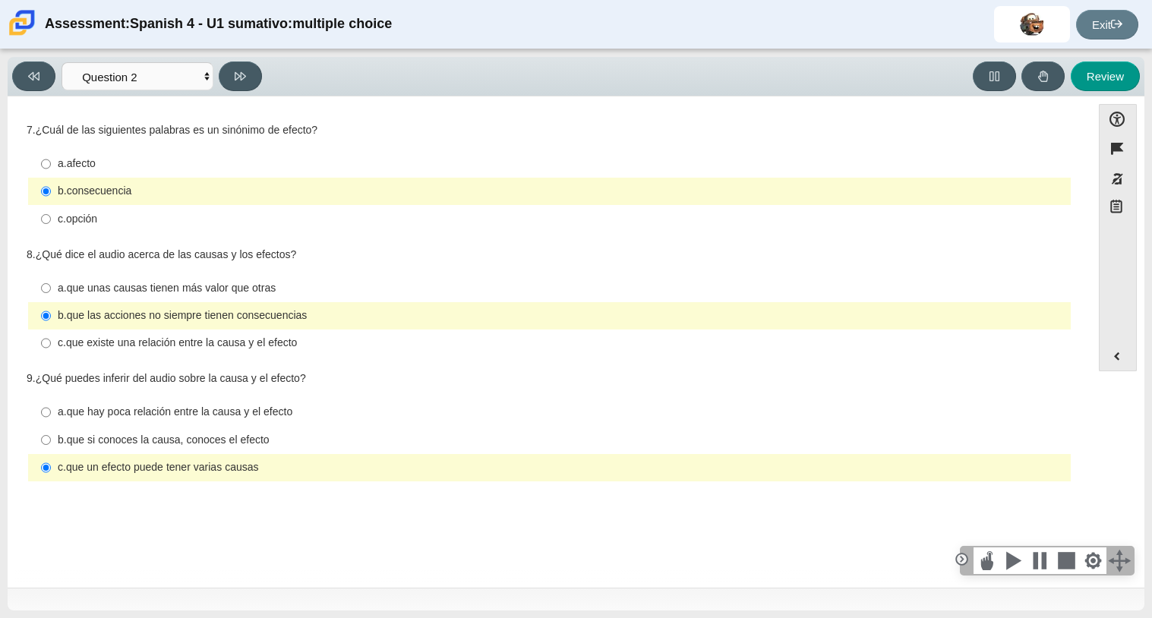
click at [235, 91] on div "Viewing Question 2 of 8 in Pacing Mode Comprensión auditiva Question 1 Question…" at bounding box center [576, 77] width 1137 height 40
click at [239, 86] on button at bounding box center [240, 77] width 43 height 30
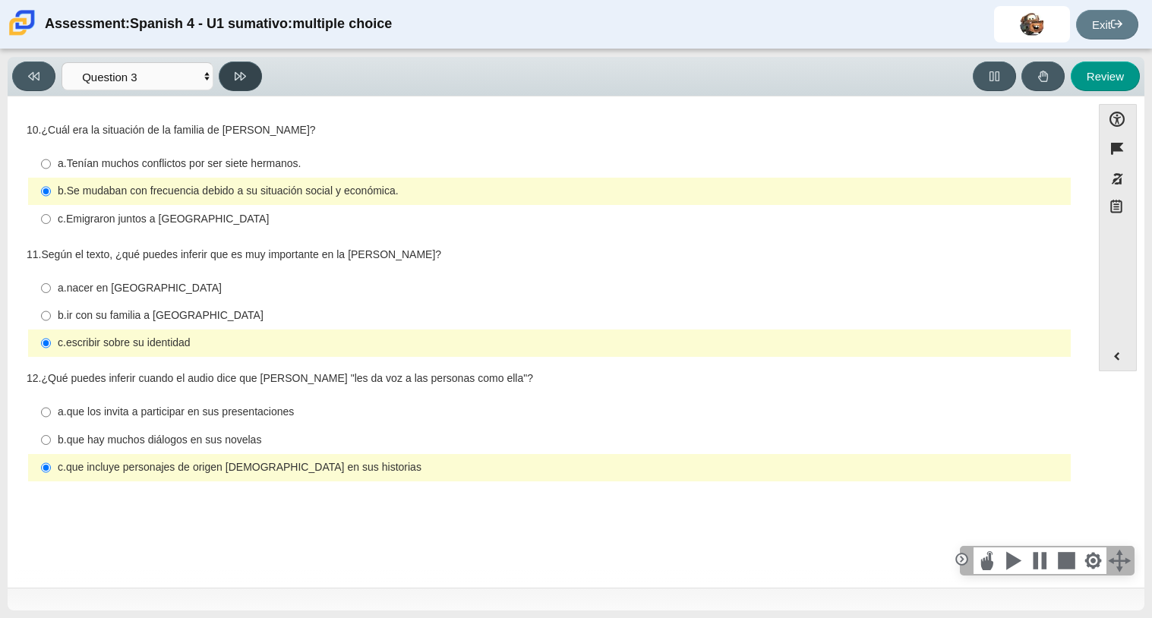
click at [239, 86] on button at bounding box center [240, 77] width 43 height 30
select select "390cf710-00ed-41bc-9fa6-d48920198324"
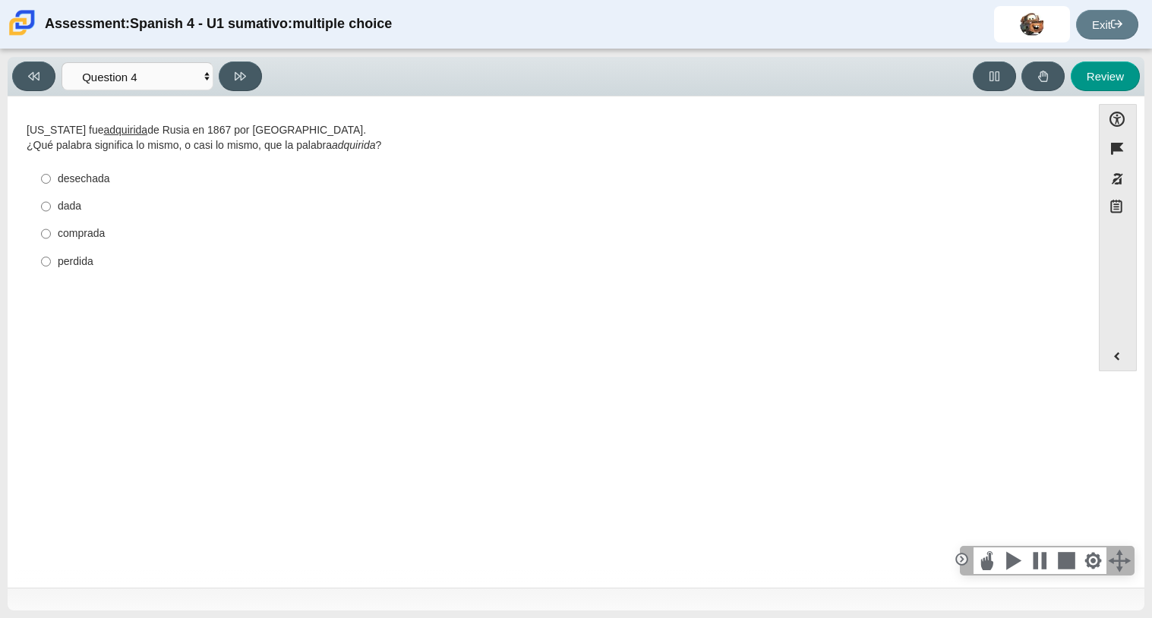
click at [28, 131] on thspan "Alaska fue" at bounding box center [65, 130] width 77 height 14
click at [49, 182] on input "desechada desechada" at bounding box center [46, 178] width 10 height 27
radio input "true"
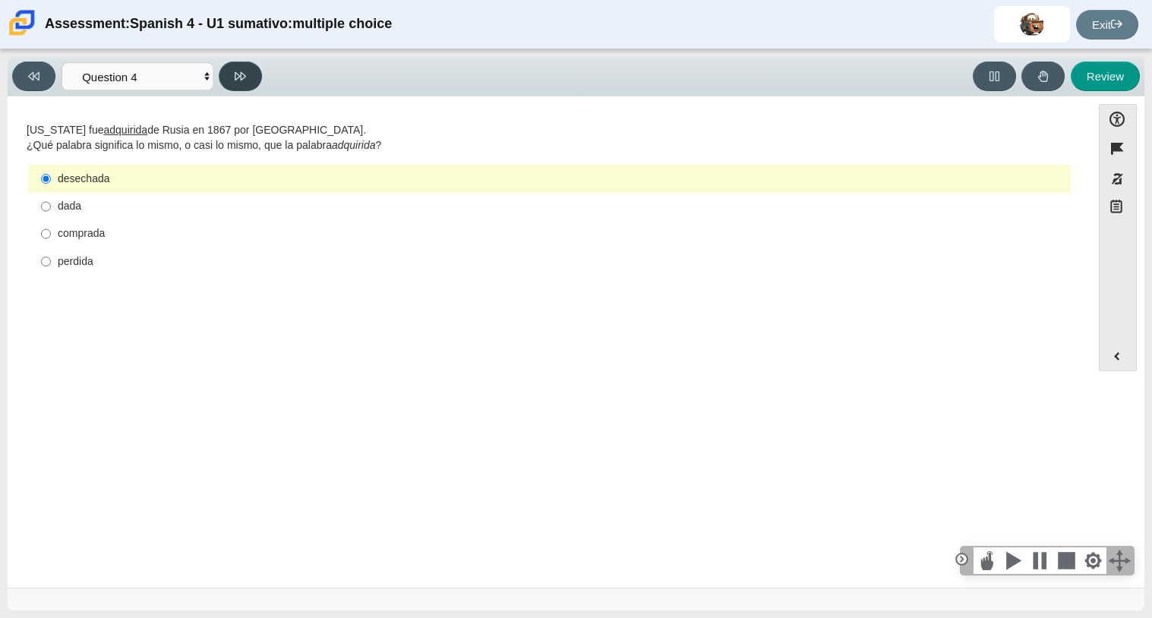
click at [232, 68] on button at bounding box center [240, 77] width 43 height 30
select select "de5bc71e-117a-4bdd-886d-d95d03d193af"
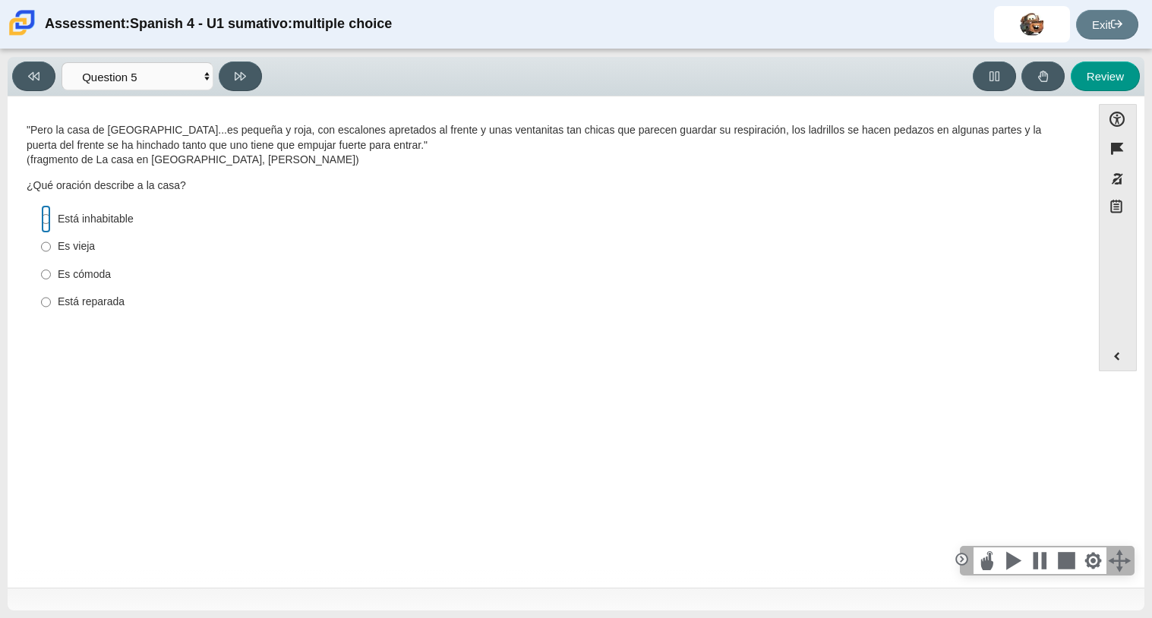
click at [47, 223] on input "Está inhabitable Está inhabitable" at bounding box center [46, 218] width 10 height 27
radio input "true"
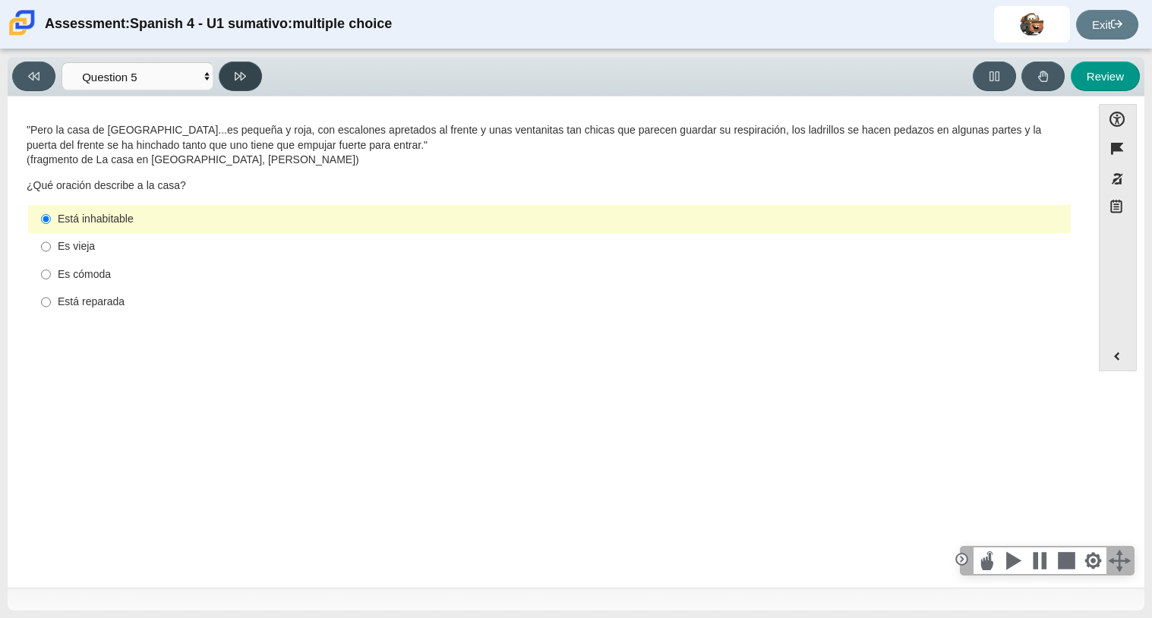
click at [241, 84] on button at bounding box center [240, 77] width 43 height 30
select select "ad9780d8-5edb-414e-87ea-0bcd5a75287a"
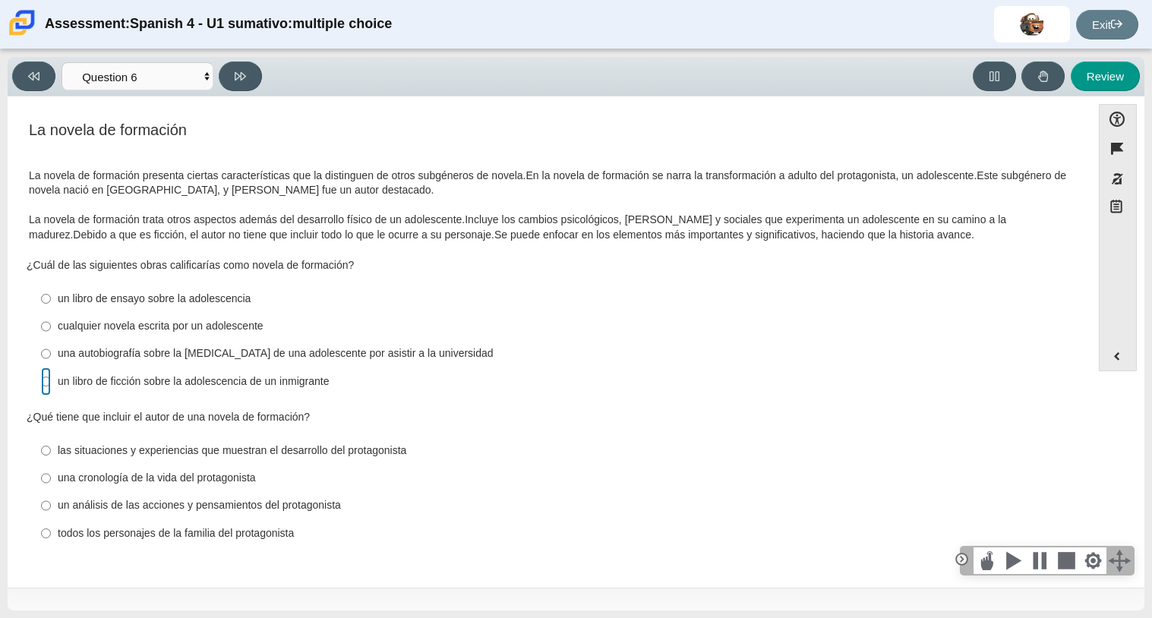
click at [43, 376] on input "un libro de ficción sobre la adolescencia de un inmigrante un libro de ficción …" at bounding box center [46, 381] width 10 height 27
radio input "true"
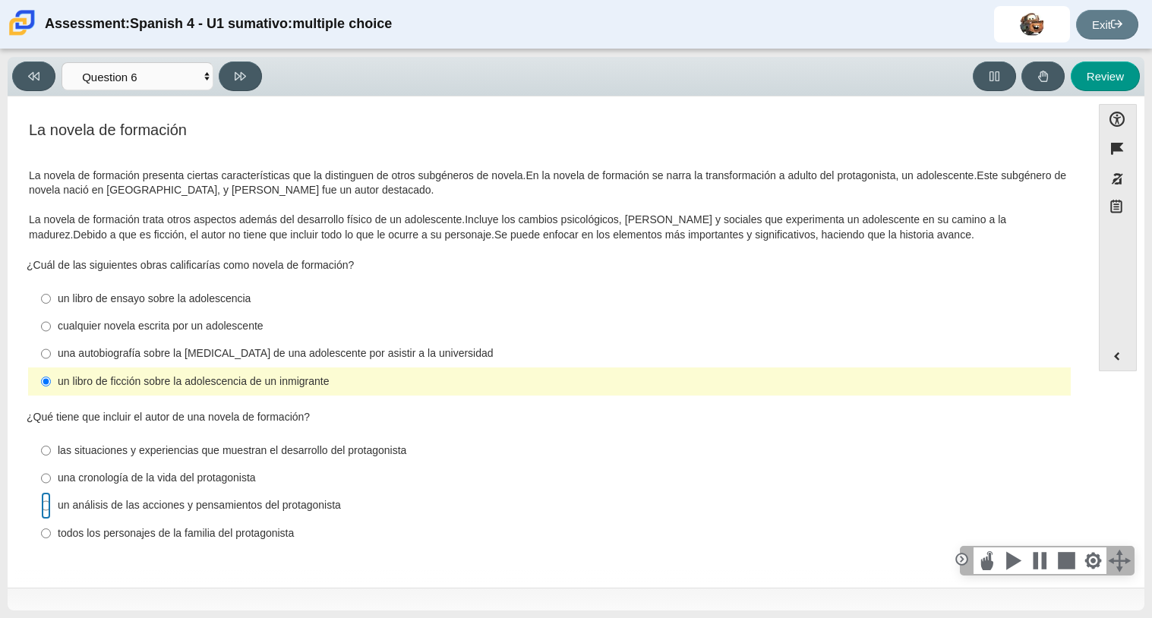
click at [46, 507] on input "un análisis de las acciones y pensamientos del protagonista un análisis de las …" at bounding box center [46, 505] width 10 height 27
radio input "true"
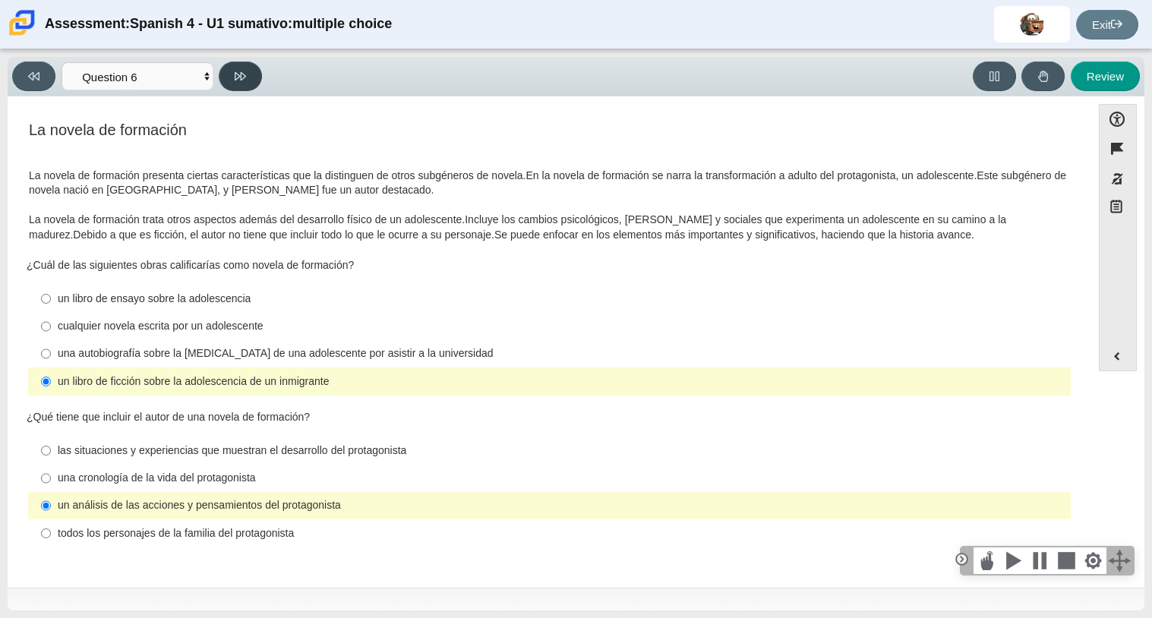
click at [246, 84] on button at bounding box center [240, 77] width 43 height 30
select select "6168cc92-63b6-45d3-a929-0b9cba560165"
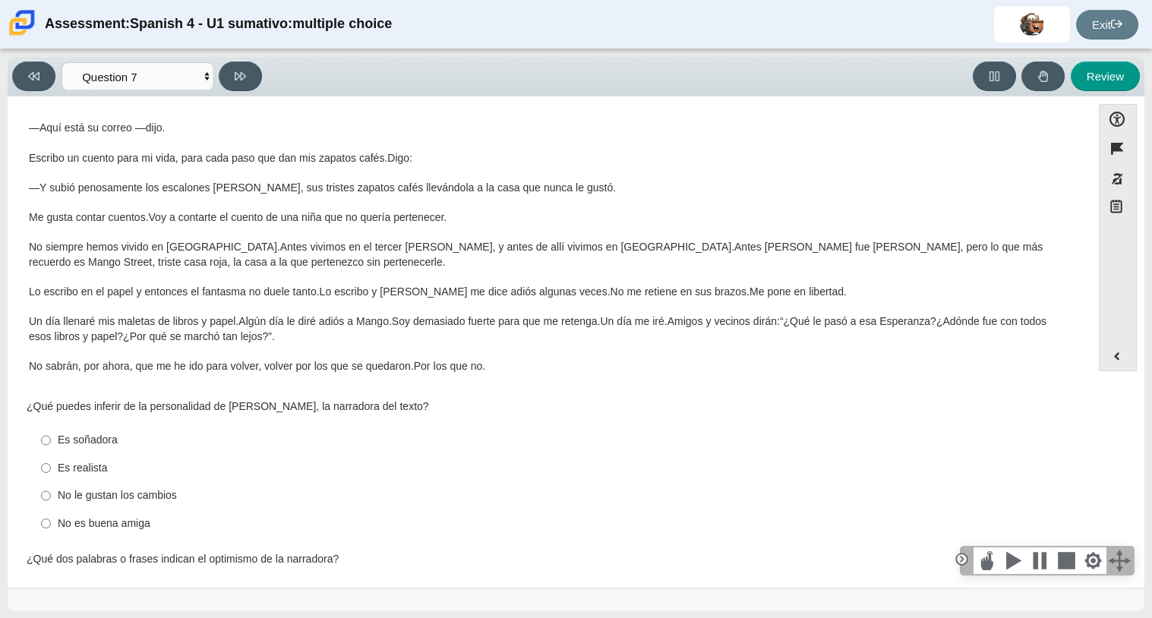
scroll to position [109, 0]
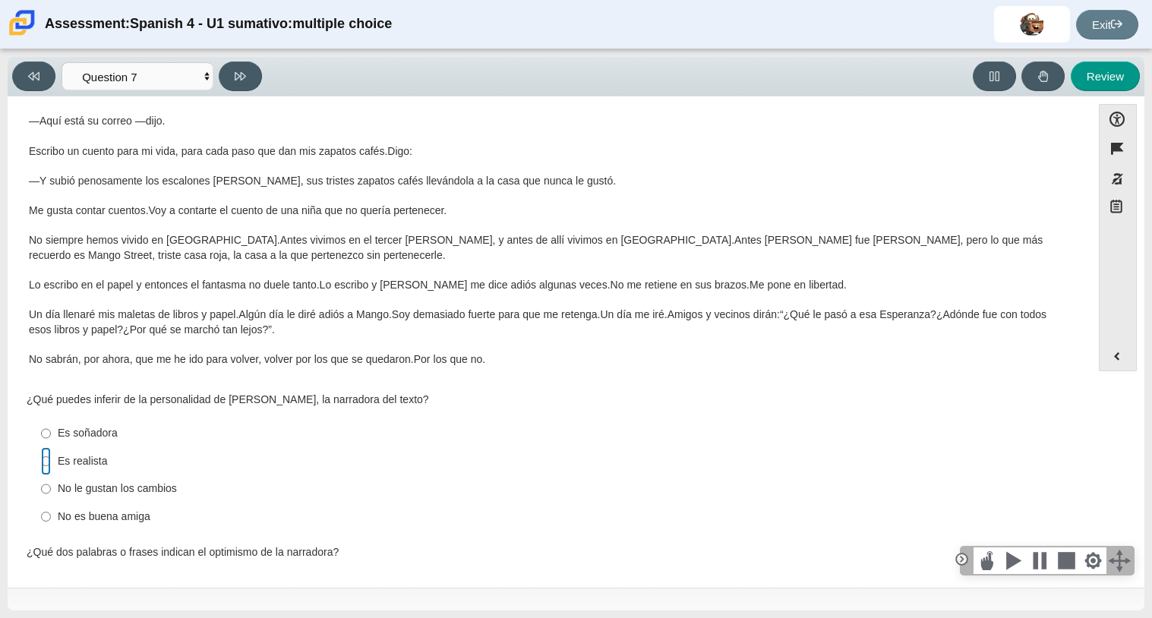
click at [48, 460] on input "Es realista Es realista" at bounding box center [46, 460] width 10 height 27
radio input "true"
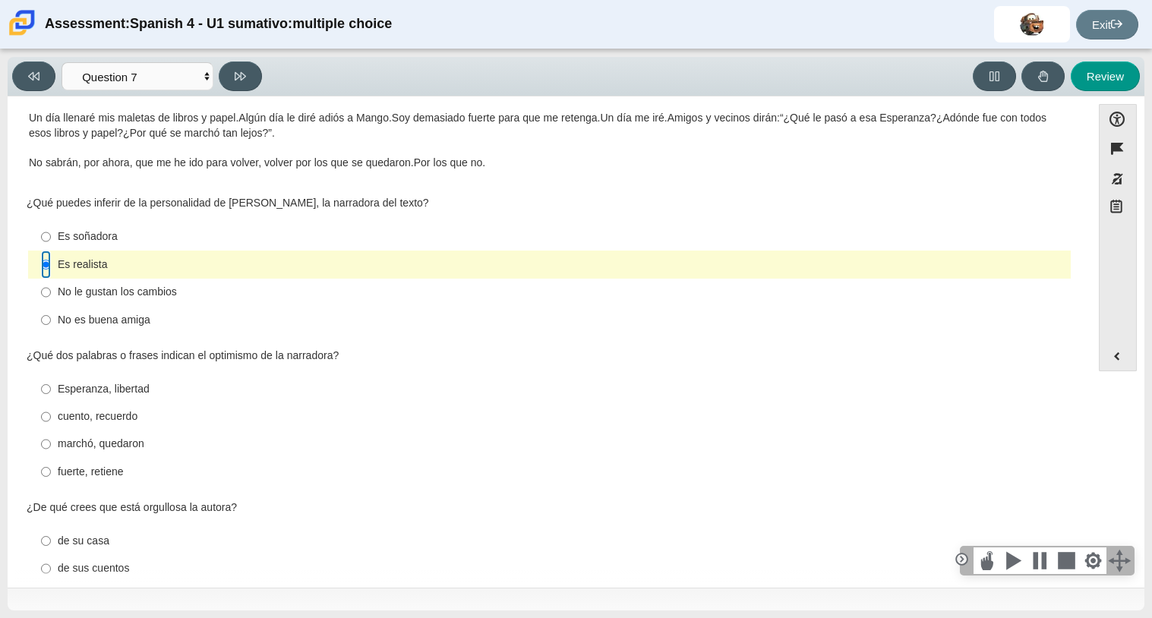
scroll to position [307, 0]
click at [50, 233] on label "Es soñadora Es soñadora" at bounding box center [550, 236] width 1041 height 27
click at [50, 233] on input "Es soñadora Es soñadora" at bounding box center [46, 236] width 10 height 27
radio input "true"
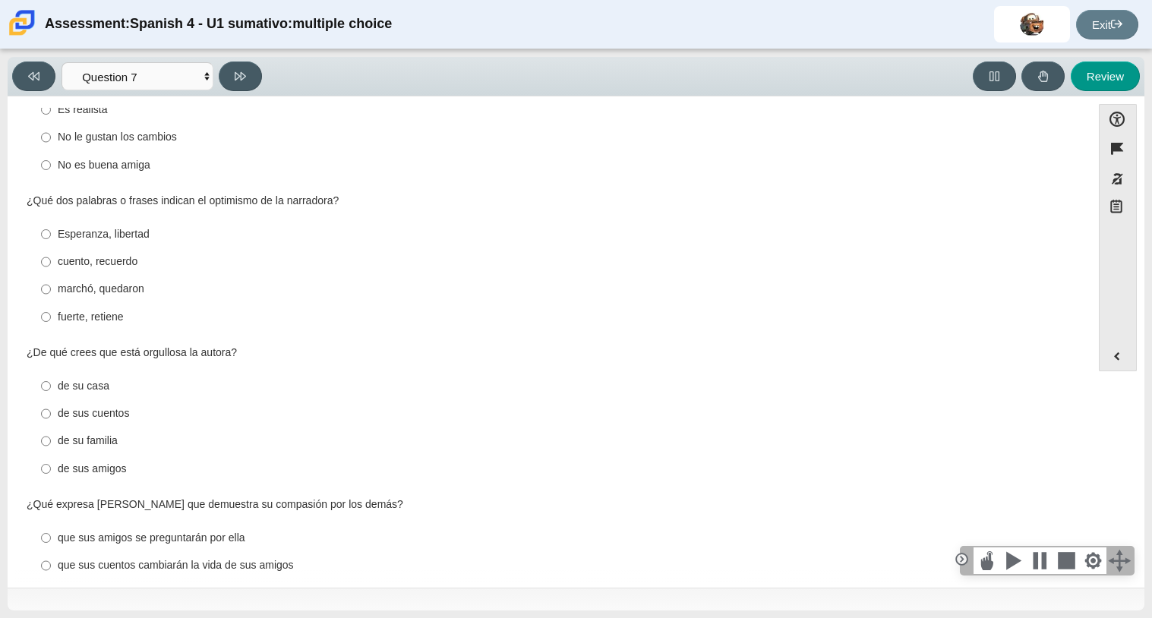
scroll to position [468, 0]
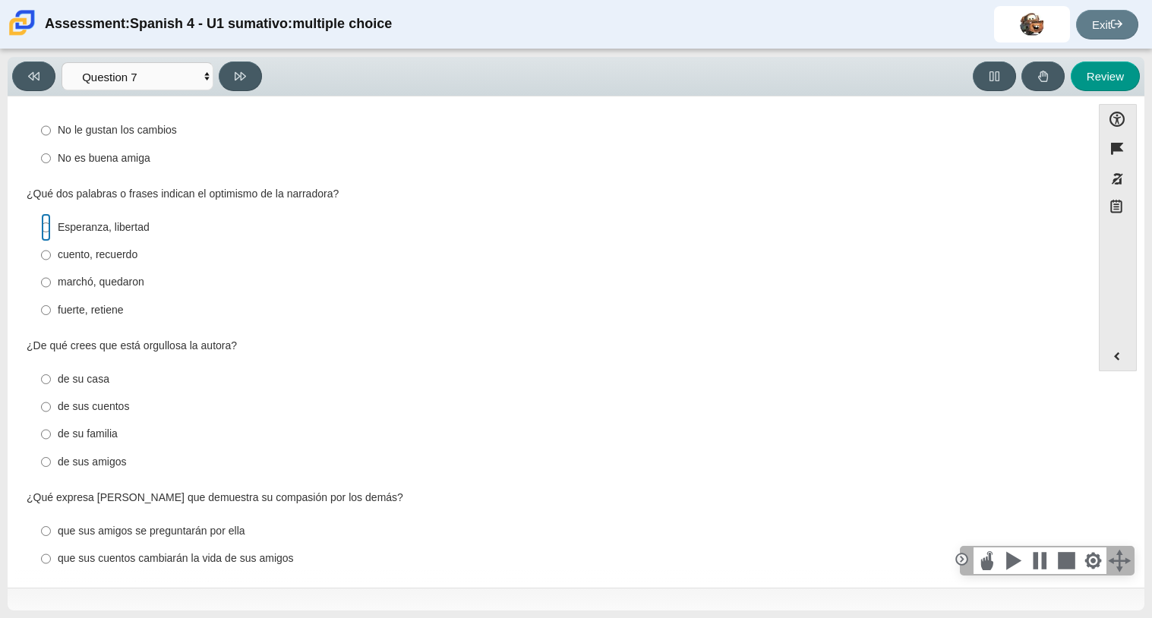
click at [44, 226] on input "Esperanza, libertad Esperanza, libertad" at bounding box center [46, 226] width 10 height 27
radio input "true"
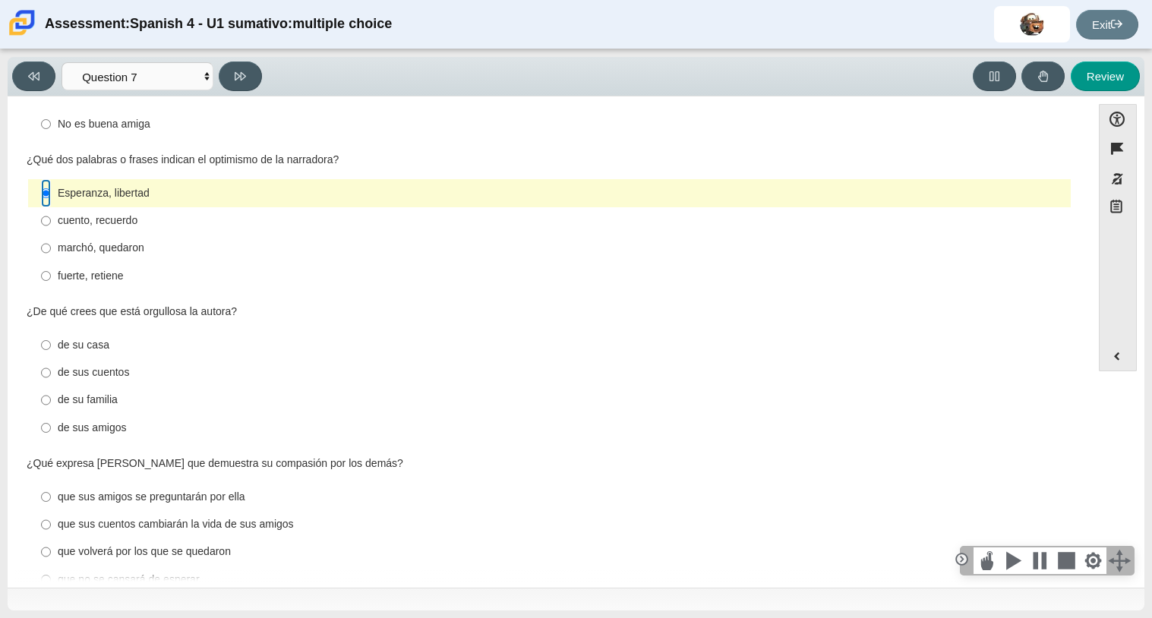
scroll to position [538, 0]
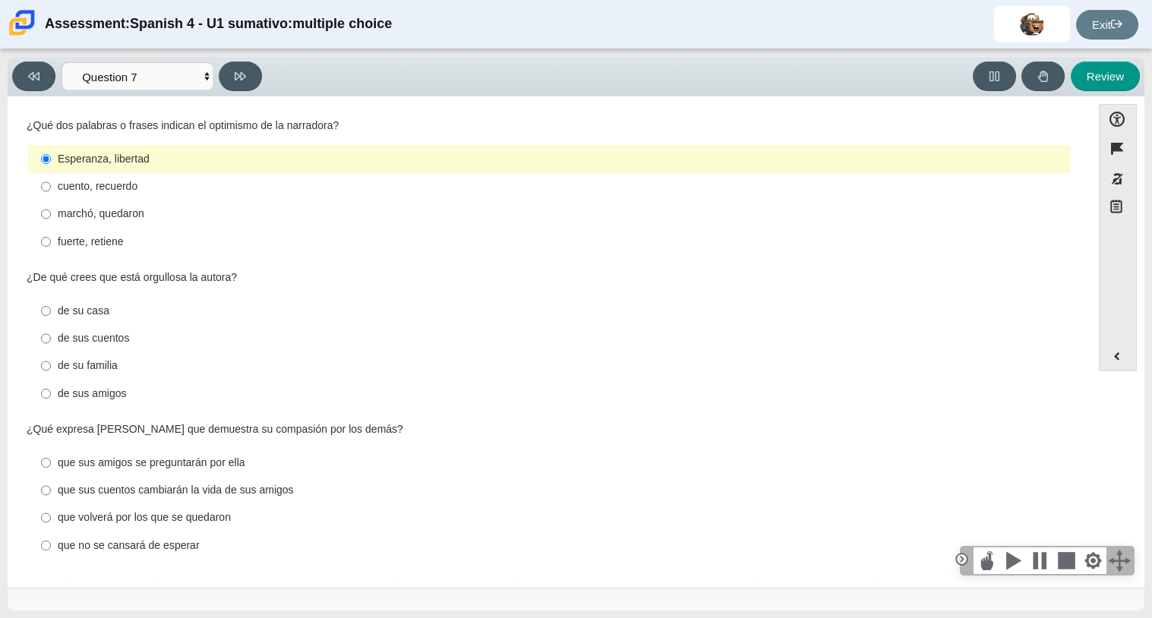
click at [37, 337] on label "de sus cuentos de sus cuentos" at bounding box center [550, 338] width 1041 height 27
click at [41, 337] on input "de sus cuentos de sus cuentos" at bounding box center [46, 338] width 10 height 27
radio input "true"
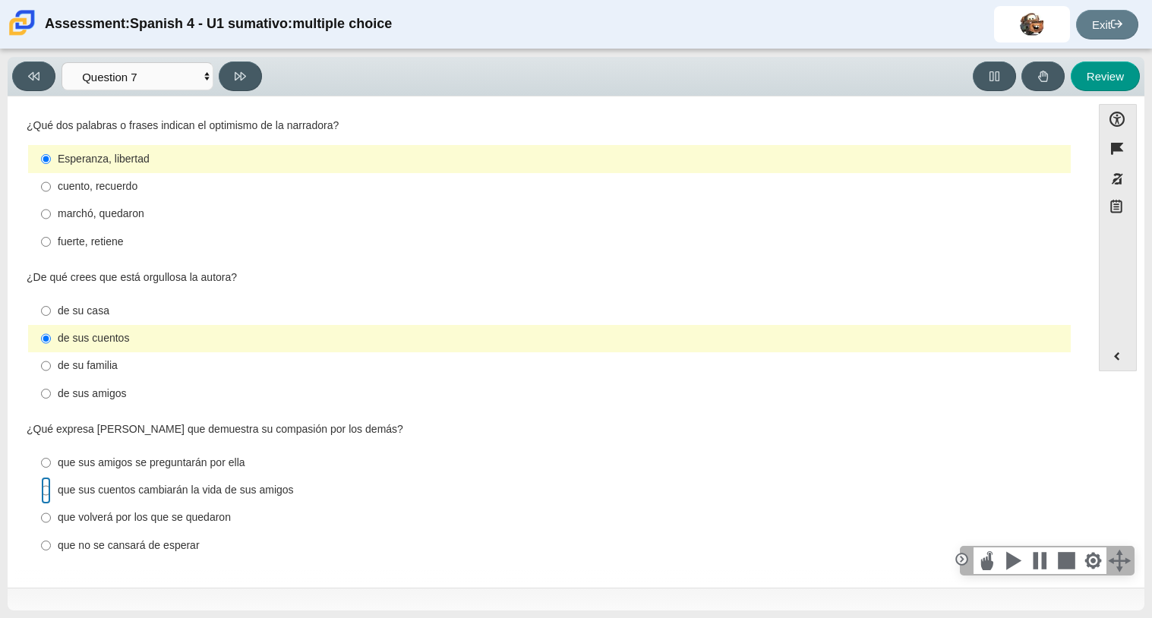
click at [42, 492] on input "que sus cuentos cambiarán la vida de sus amigos que sus cuentos cambiarán la vi…" at bounding box center [46, 490] width 10 height 27
radio input "true"
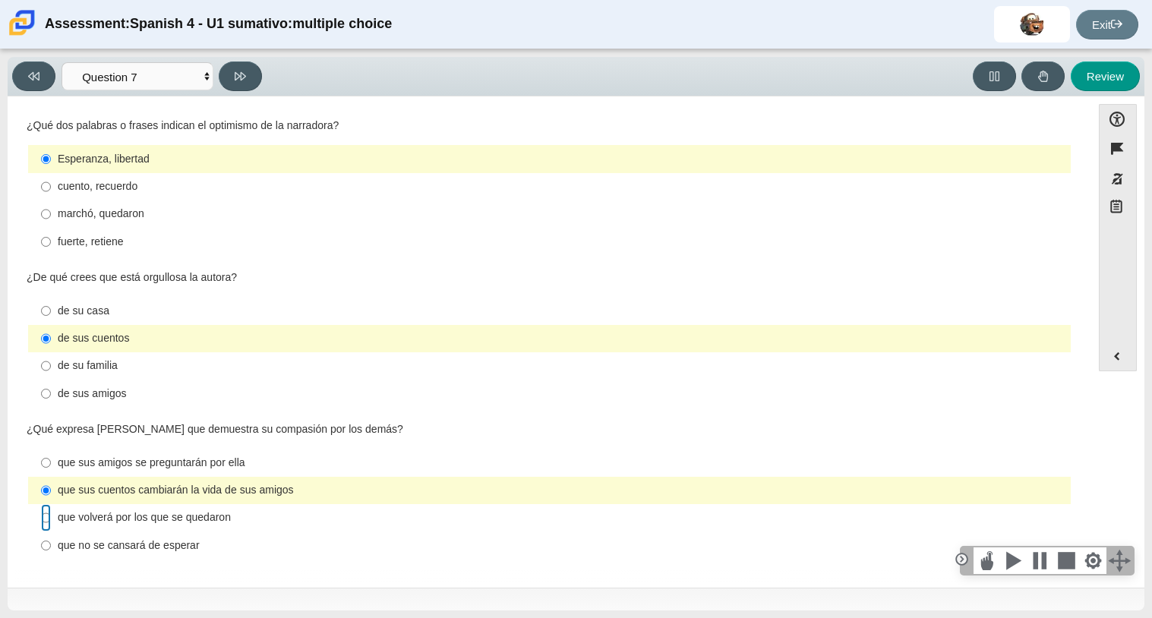
click at [43, 518] on input "que volverá por los que se quedaron que volverá por los que se quedaron" at bounding box center [46, 517] width 10 height 27
radio input "true"
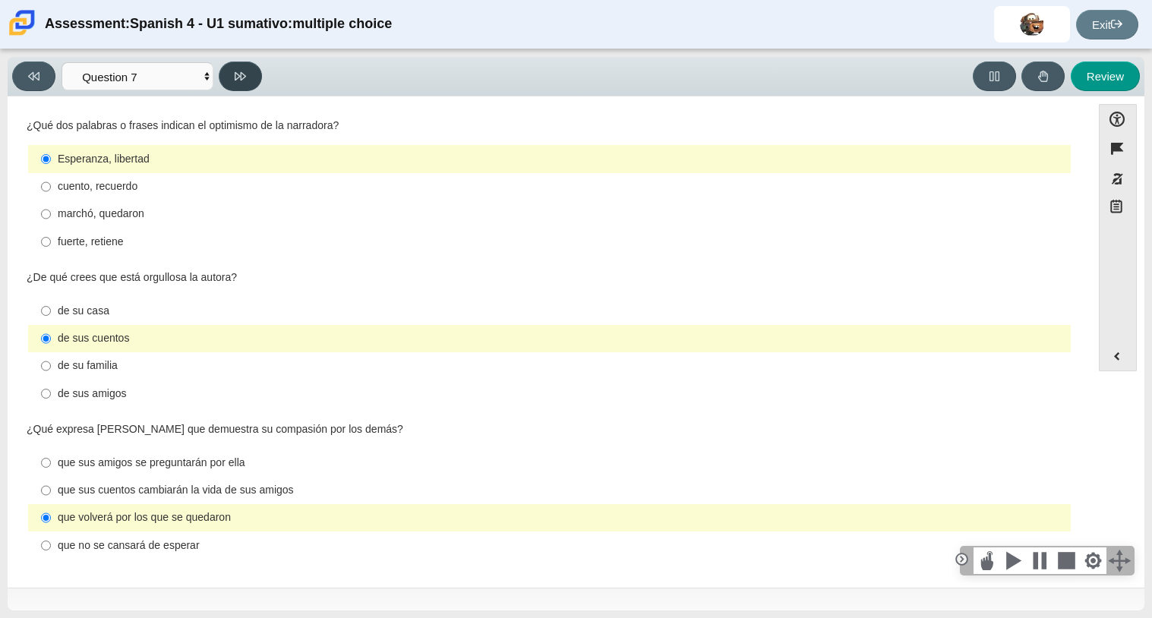
click at [229, 79] on button at bounding box center [240, 77] width 43 height 30
select select "98fe3b59-0d4b-482f-94e6-cc4dee5e60d3"
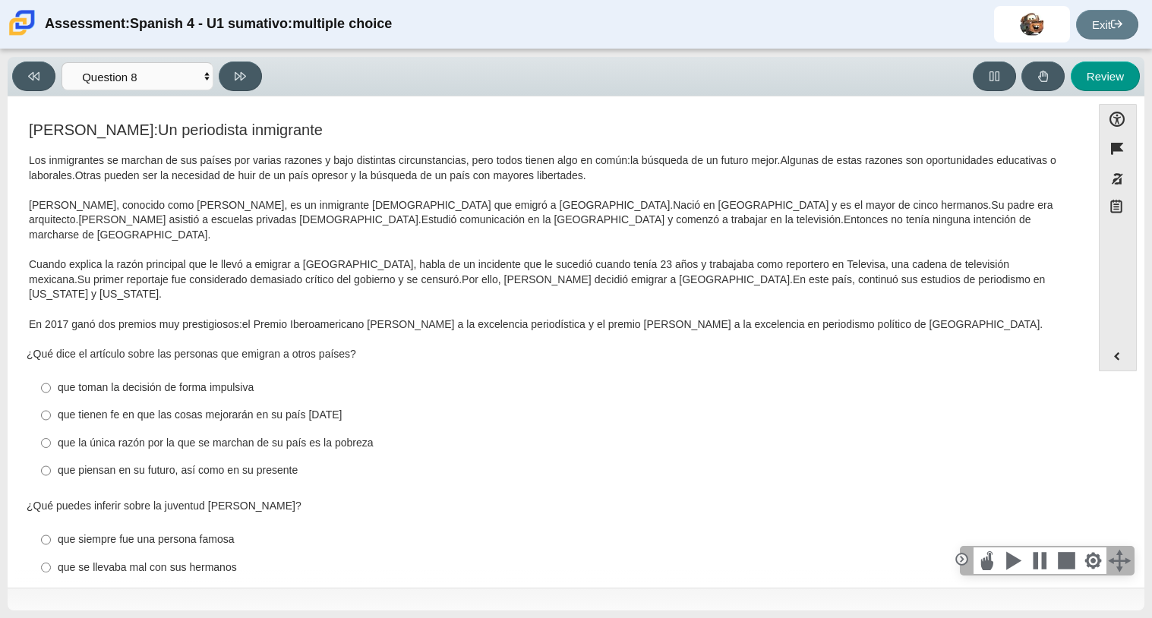
click at [38, 457] on label "que piensan en su futuro, así como en su presente que piensan en su futuro, así…" at bounding box center [550, 470] width 1041 height 27
click at [41, 457] on input "que piensan en su futuro, así como en su presente que piensan en su futuro, así…" at bounding box center [46, 470] width 10 height 27
radio input "true"
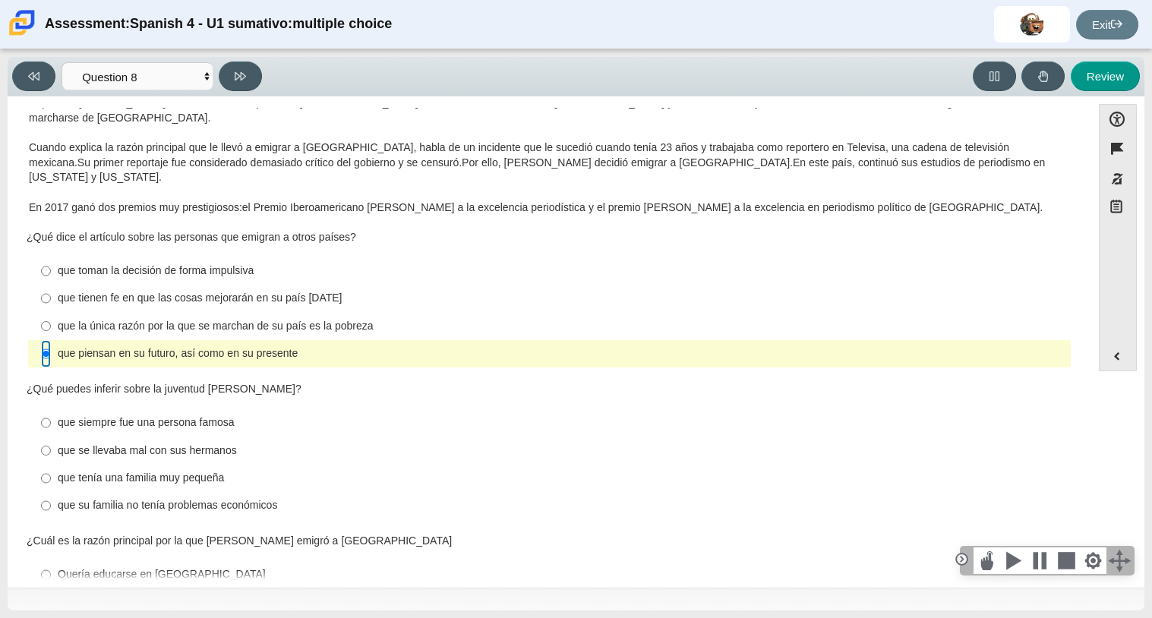
scroll to position [119, 0]
click at [46, 491] on input "que su familia no tenía problemas económicos que su familia no tenía problemas …" at bounding box center [46, 504] width 10 height 27
radio input "true"
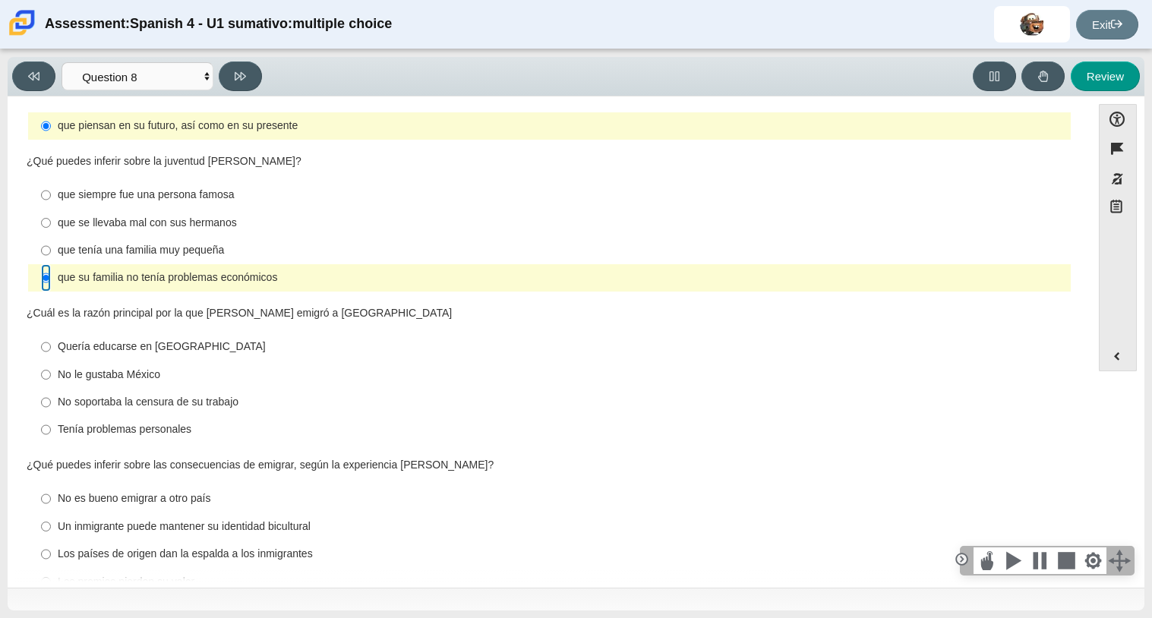
scroll to position [352, 0]
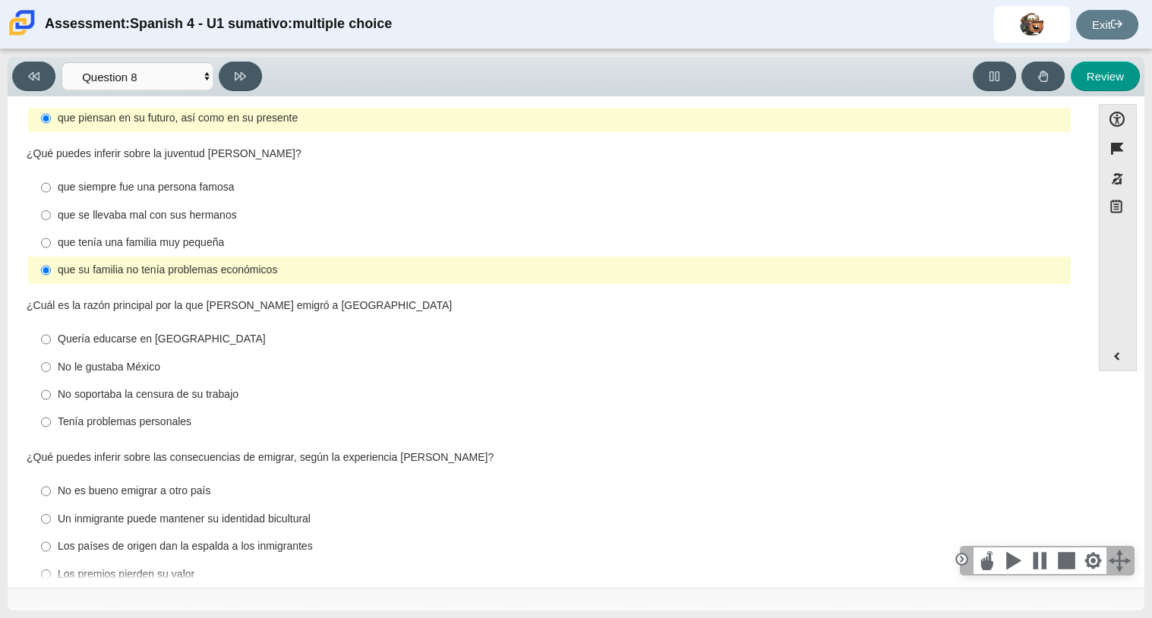
click at [117, 332] on div "Quería educarse en Estados Unidos" at bounding box center [561, 339] width 1007 height 15
click at [51, 326] on input "Quería educarse en Estados Unidos Quería educarse en Estados Unidos" at bounding box center [46, 339] width 10 height 27
radio input "true"
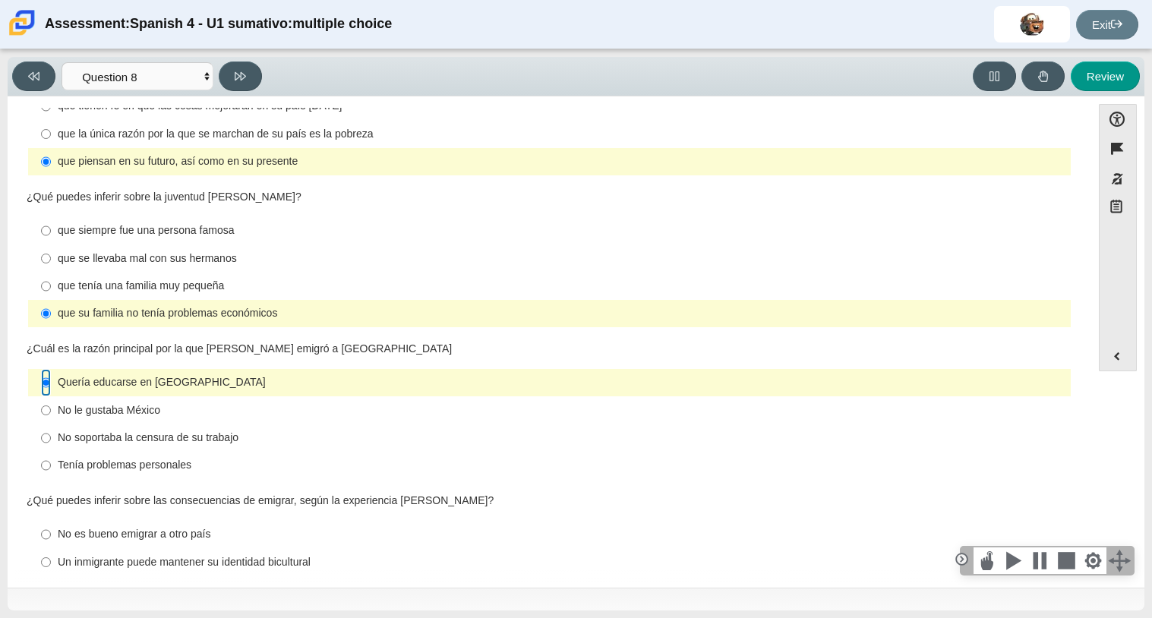
scroll to position [314, 0]
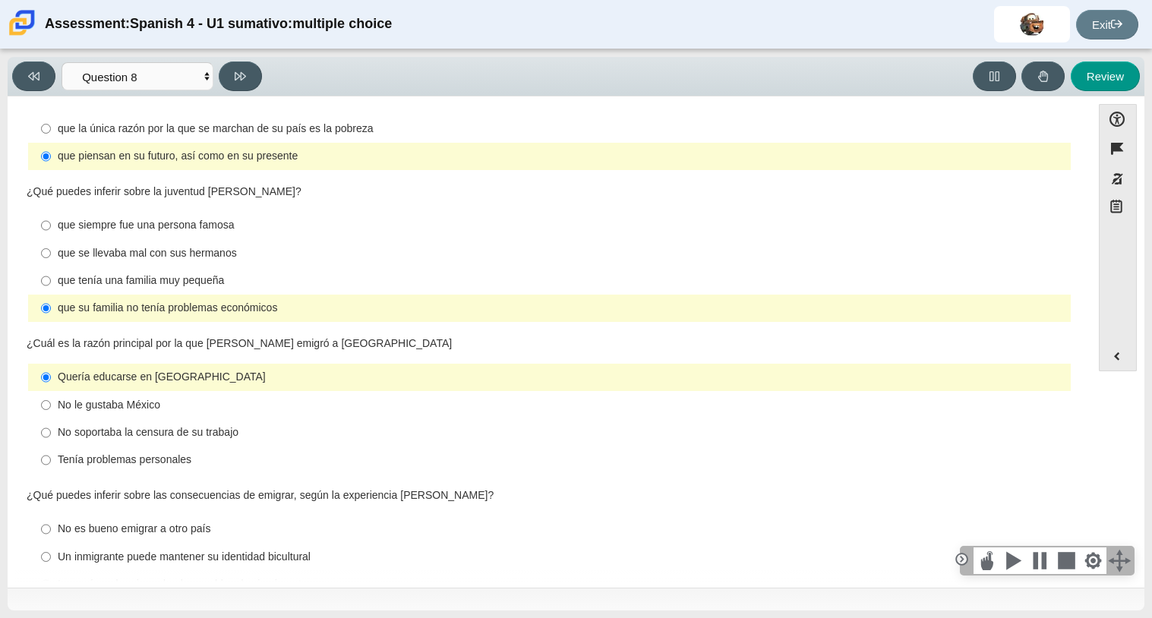
click at [86, 425] on div "No soportaba la censura de su trabajo" at bounding box center [561, 432] width 1007 height 15
click at [51, 419] on input "No soportaba la censura de su trabajo No soportaba la censura de su trabajo" at bounding box center [46, 432] width 10 height 27
radio input "true"
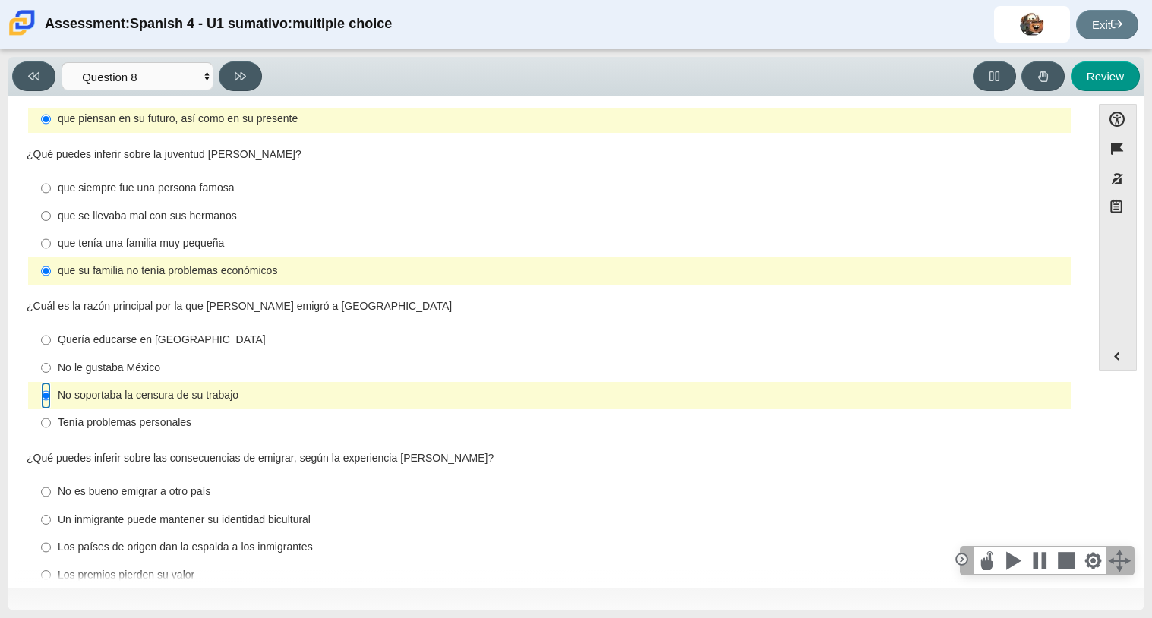
scroll to position [352, 0]
click at [187, 512] on div "Un inmigrante puede mantener su identidad bicultural" at bounding box center [561, 519] width 1007 height 15
click at [51, 505] on input "Un inmigrante puede mantener su identidad bicultural Un inmigrante puede manten…" at bounding box center [46, 518] width 10 height 27
radio input "true"
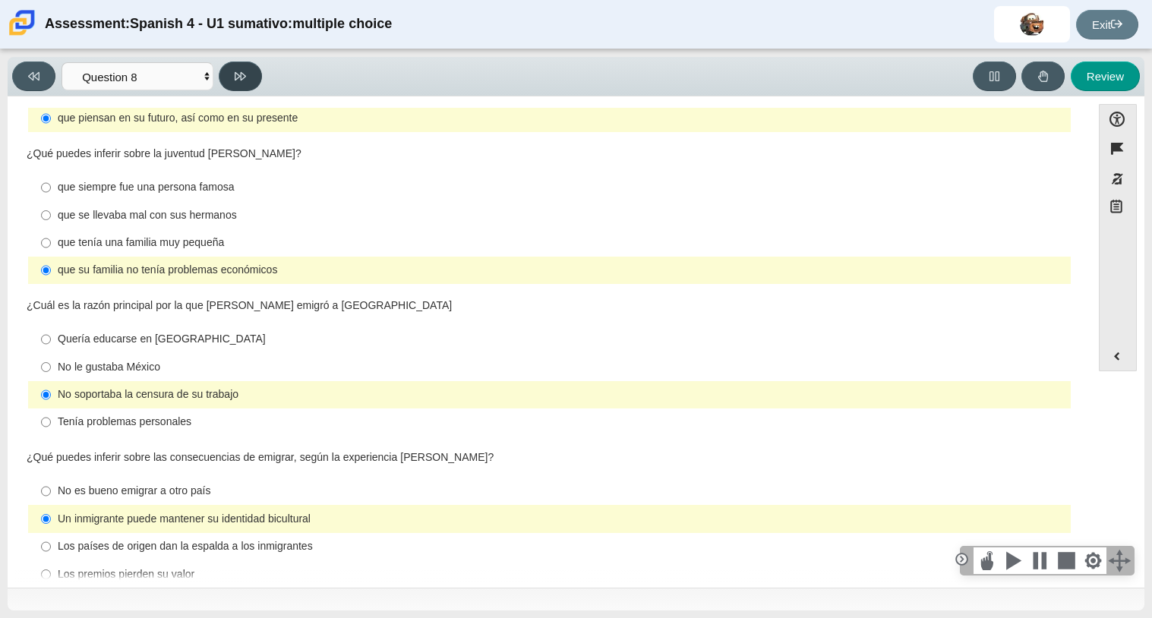
click at [252, 68] on button at bounding box center [240, 77] width 43 height 30
select select "review"
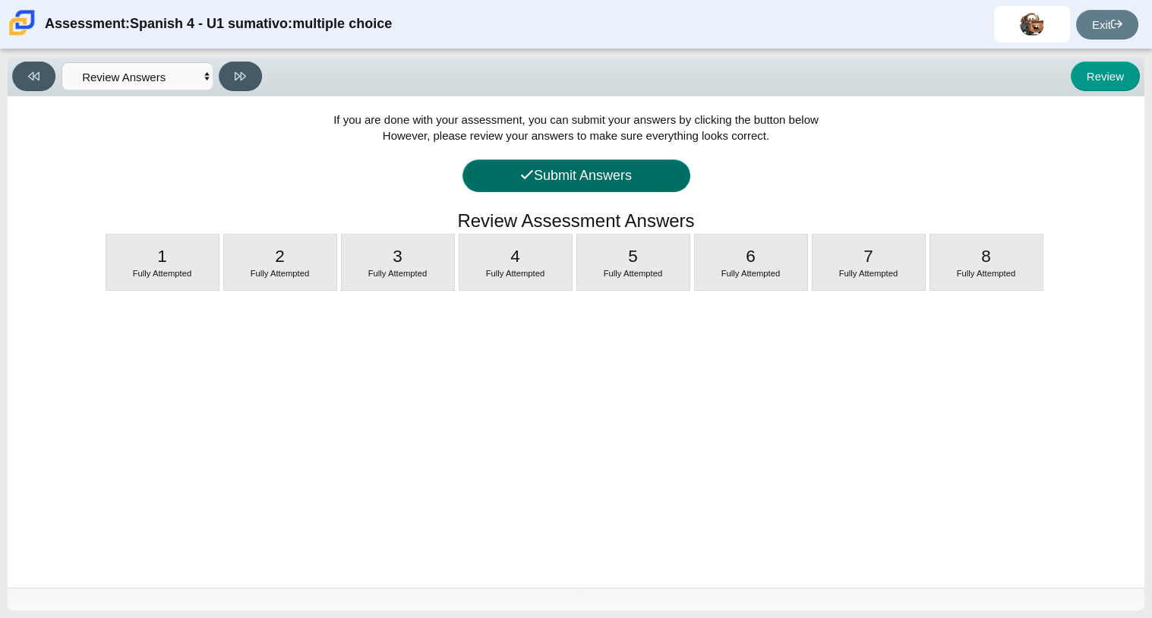
click at [552, 166] on button "Submit Answers" at bounding box center [577, 176] width 228 height 33
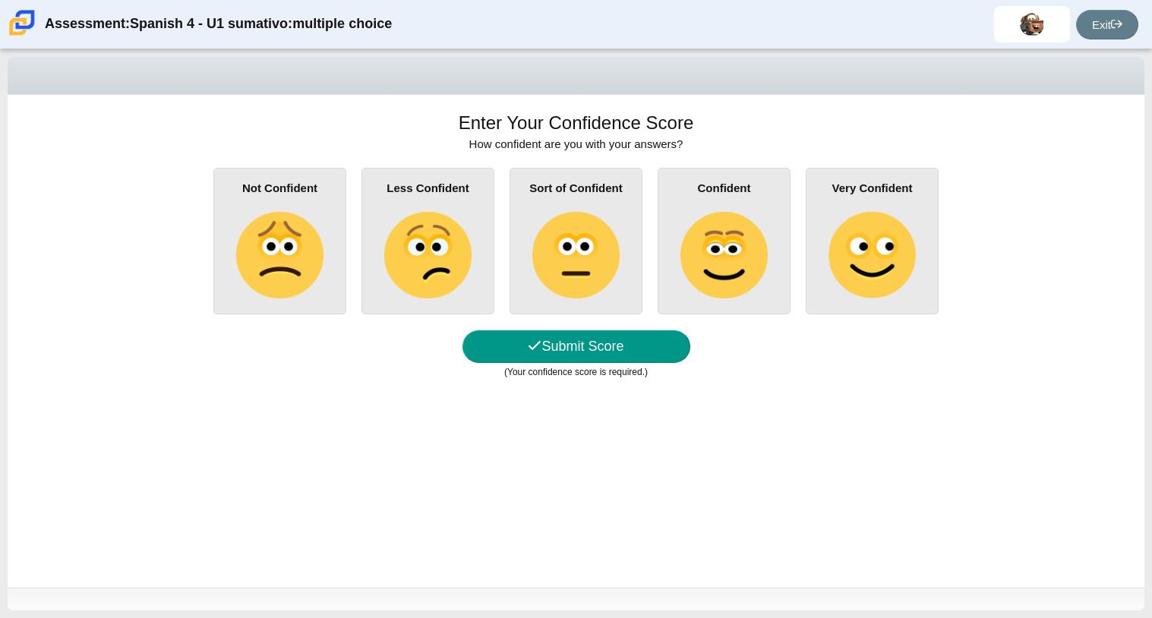
click at [738, 252] on img at bounding box center [724, 255] width 87 height 87
click at [0, 0] on input "Confident" at bounding box center [0, 0] width 0 height 0
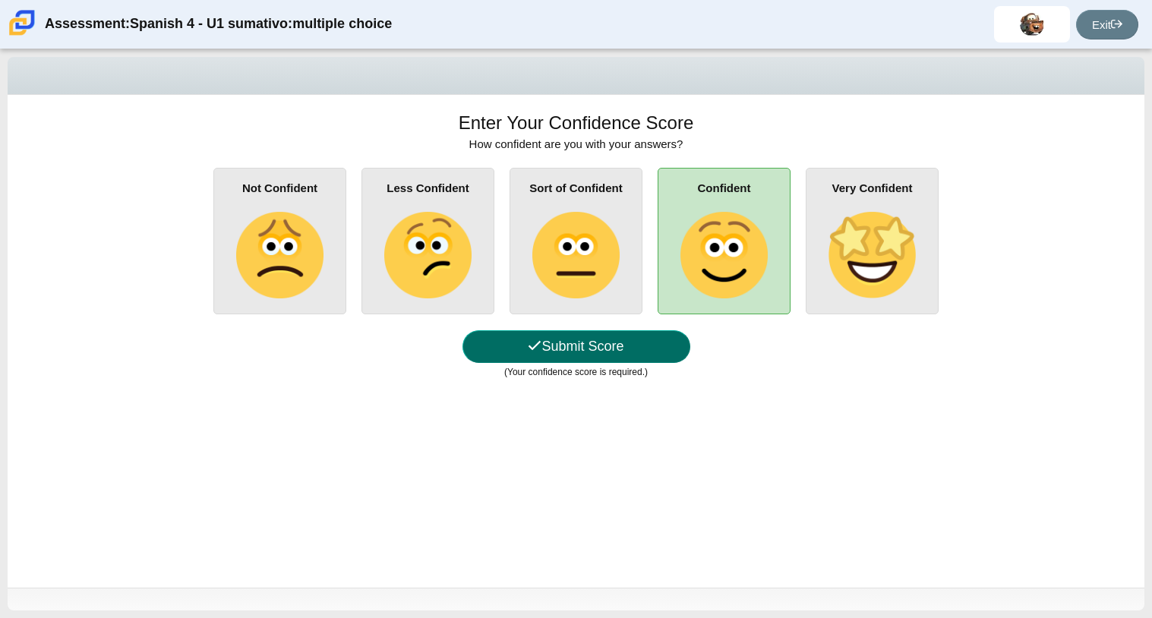
click at [593, 347] on button "Submit Score" at bounding box center [577, 346] width 228 height 33
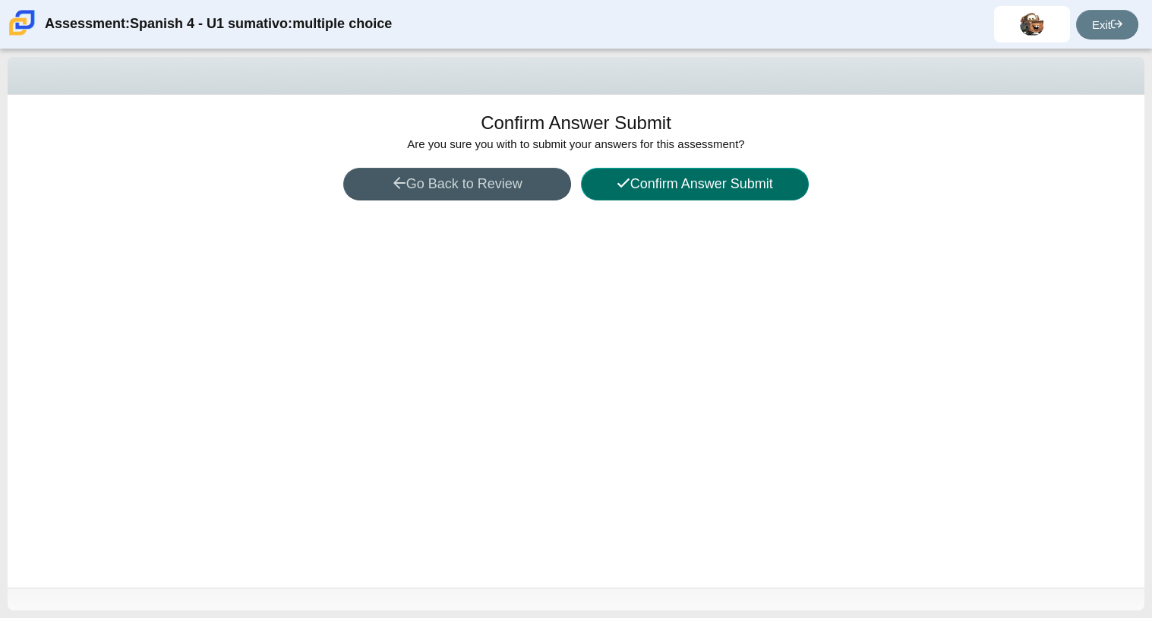
click at [639, 182] on button "Confirm Answer Submit" at bounding box center [695, 184] width 228 height 33
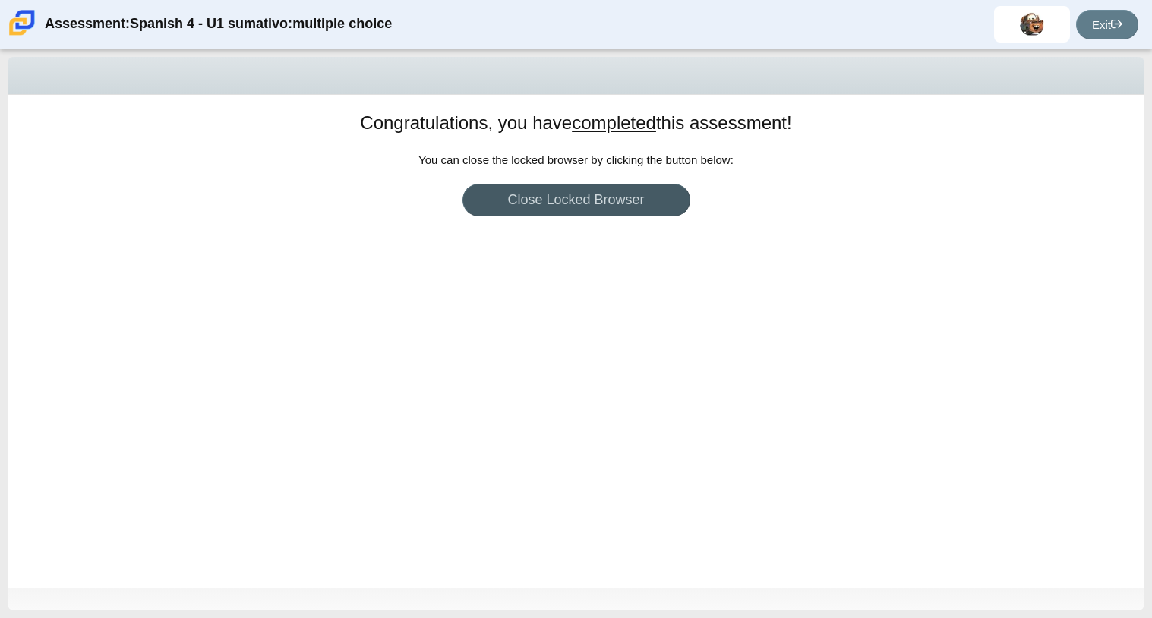
click at [678, 273] on div "Congratulations, you have completed this assessment! You can return to your das…" at bounding box center [576, 341] width 1137 height 493
click at [601, 212] on link "Close Locked Browser" at bounding box center [577, 200] width 228 height 33
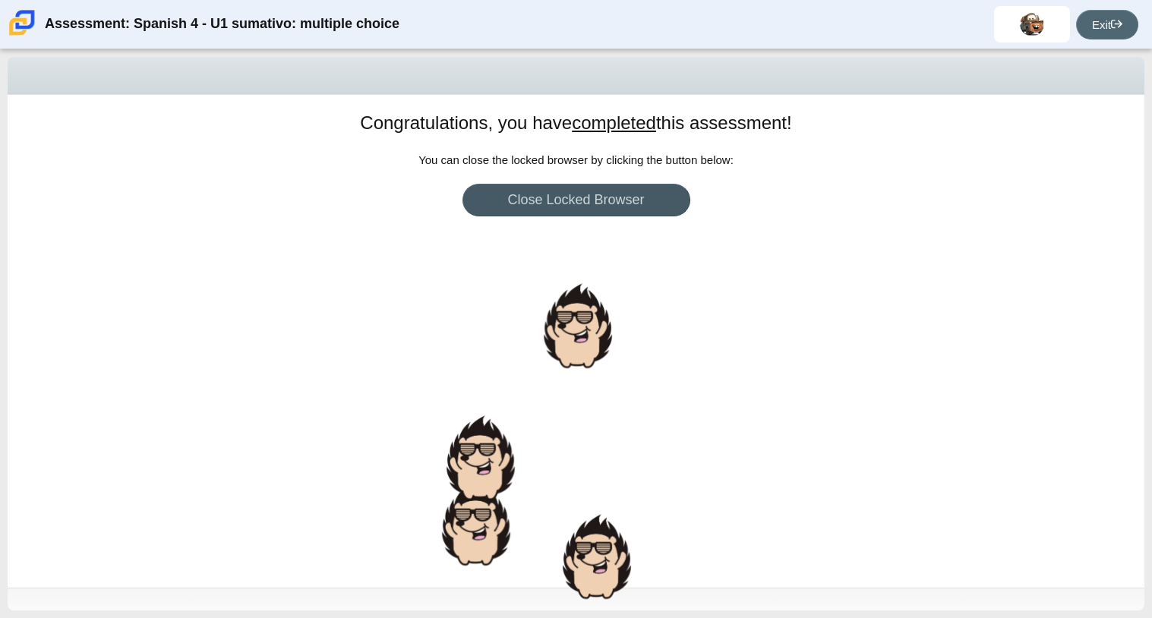
click at [1085, 25] on link "Exit" at bounding box center [1107, 25] width 62 height 30
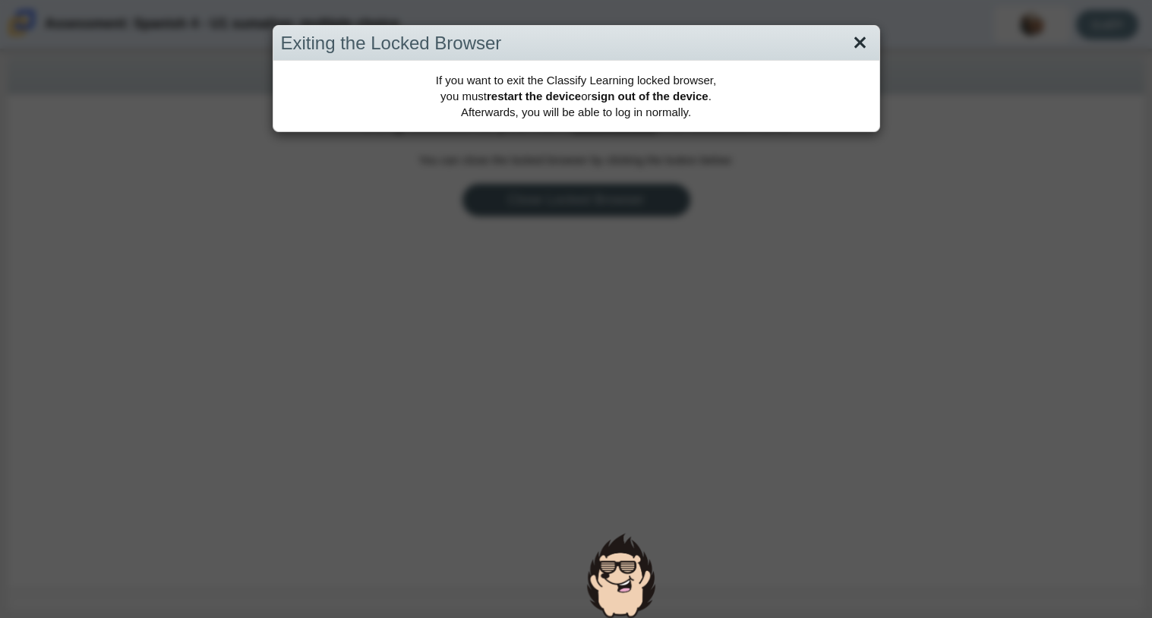
click at [866, 40] on link "Close" at bounding box center [861, 43] width 24 height 26
